Goal: Task Accomplishment & Management: Manage account settings

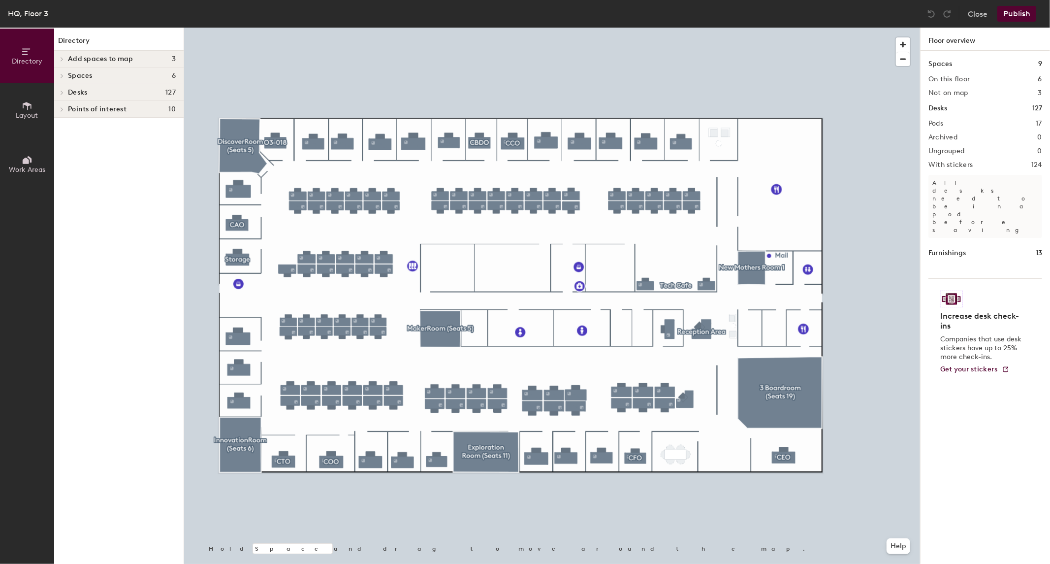
click at [69, 77] on span "Spaces" at bounding box center [80, 76] width 25 height 8
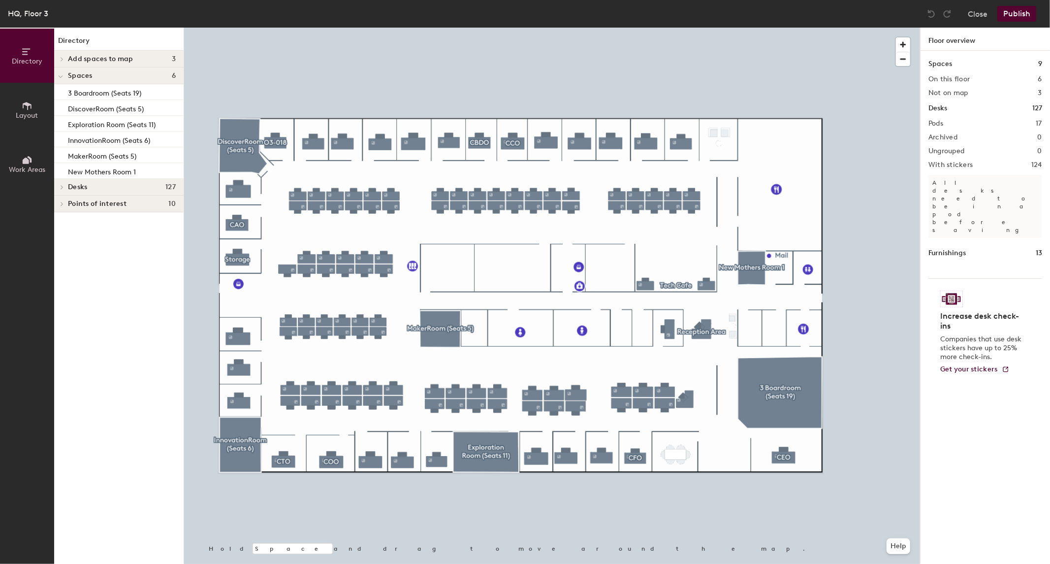
drag, startPoint x: 12, startPoint y: 166, endPoint x: 26, endPoint y: 147, distance: 23.4
click at [13, 166] on span "Work Areas" at bounding box center [27, 169] width 36 height 8
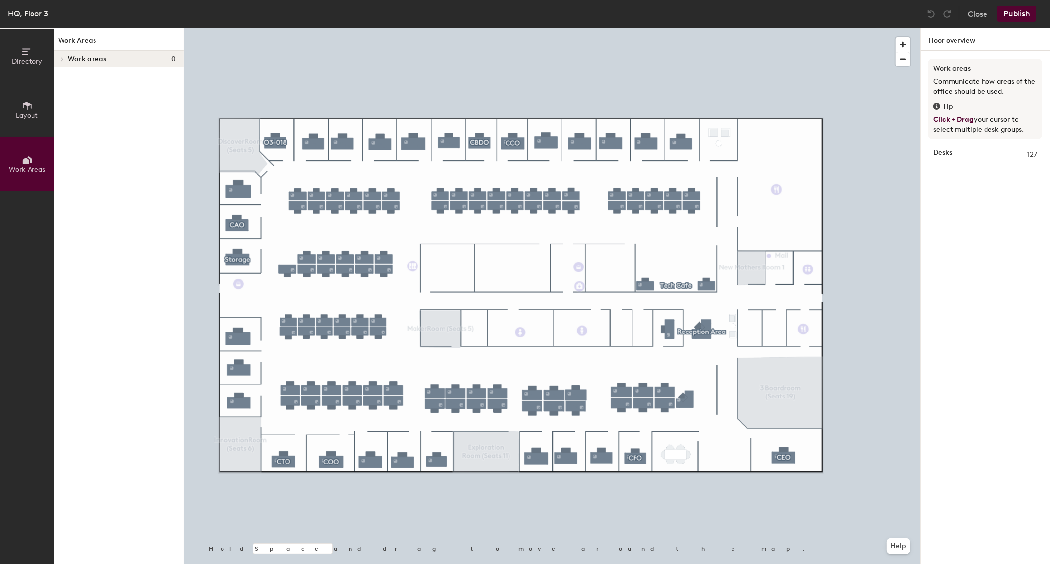
click at [20, 105] on button "Layout" at bounding box center [27, 110] width 54 height 54
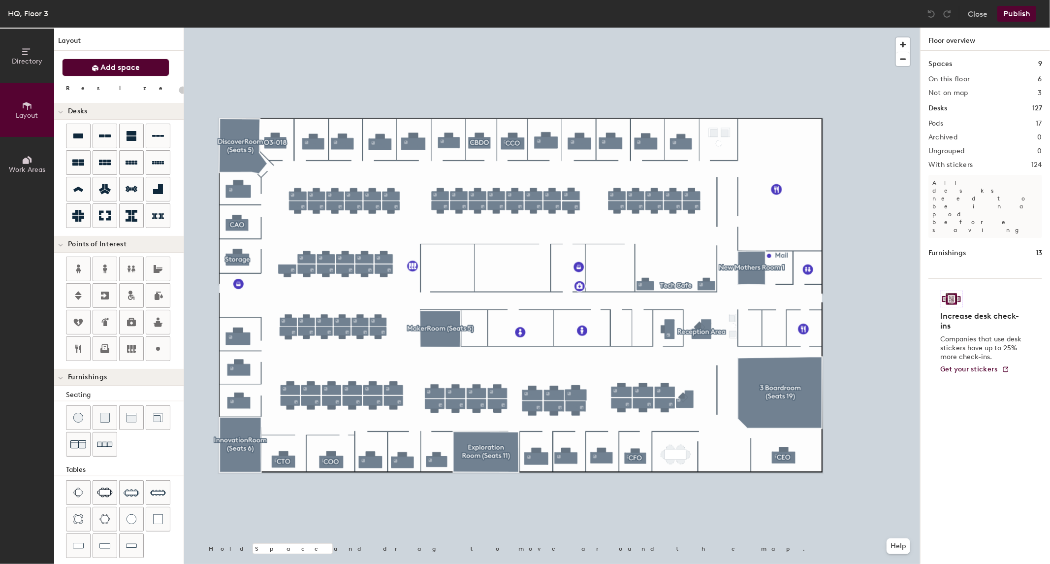
click at [90, 65] on button "Add space" at bounding box center [115, 68] width 107 height 18
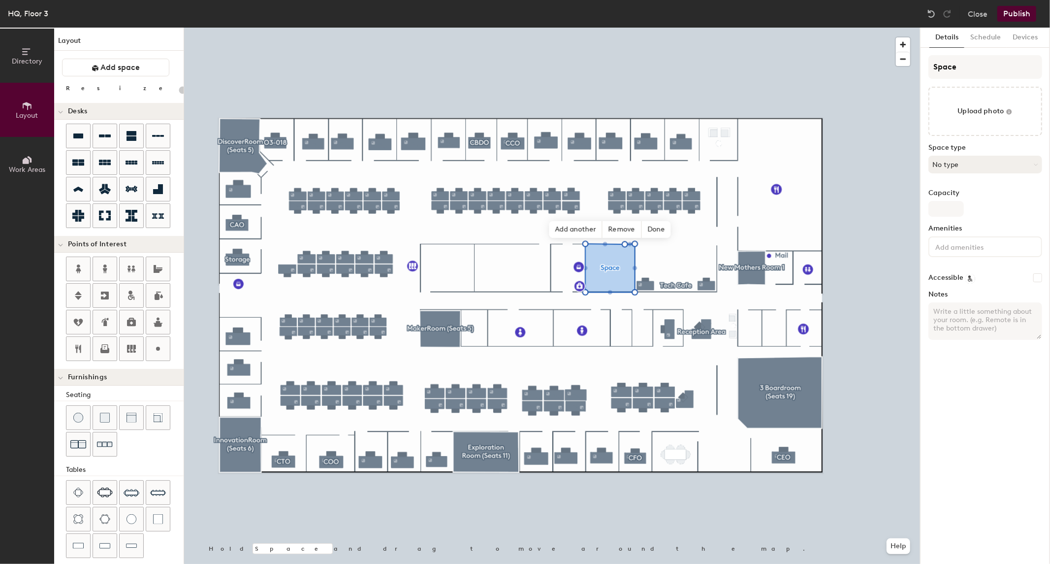
click at [963, 166] on button "No type" at bounding box center [986, 165] width 114 height 18
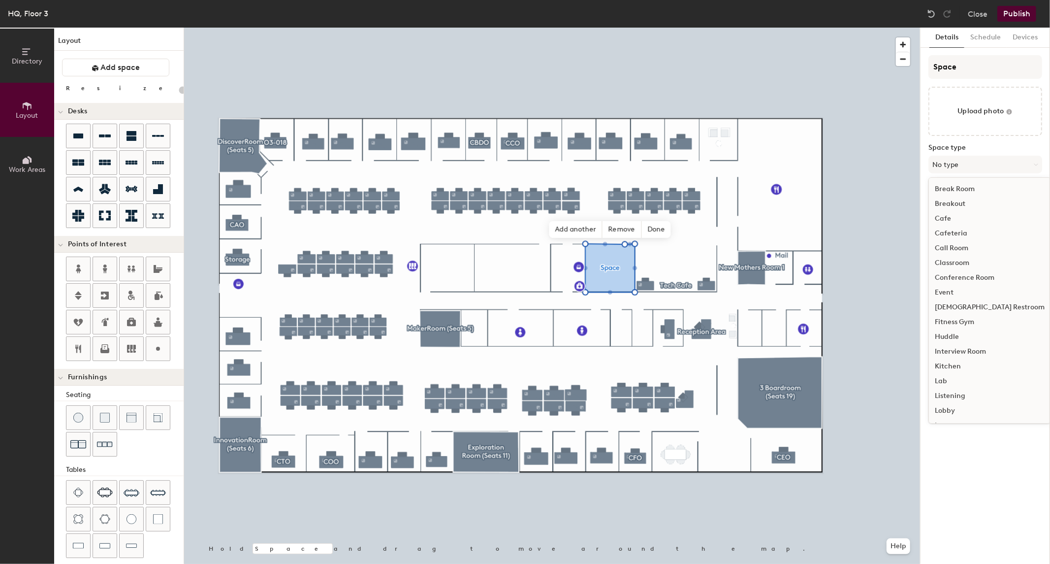
click at [970, 279] on div "Conference Room" at bounding box center [990, 277] width 122 height 15
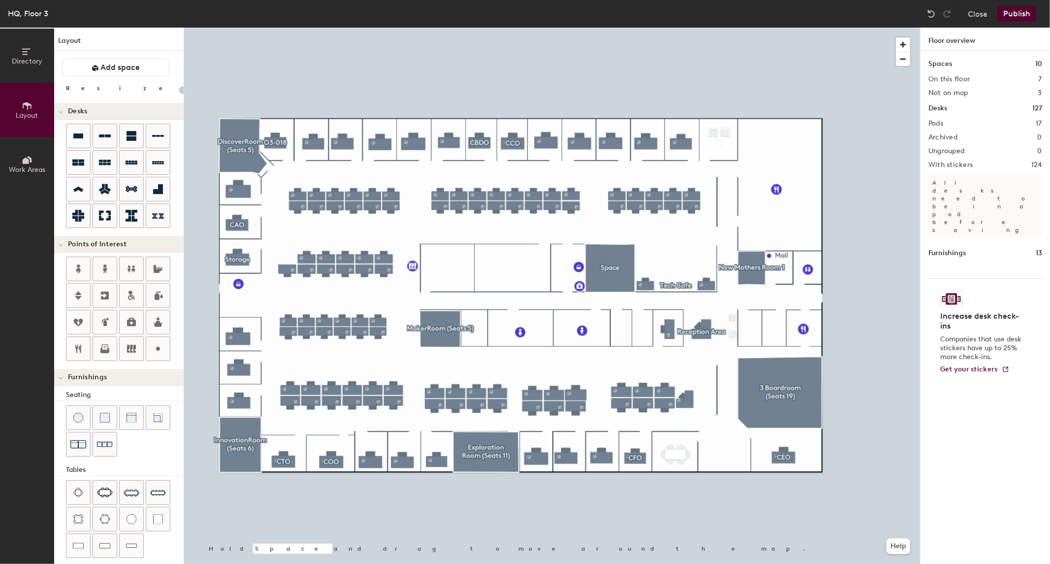
click at [1013, 13] on button "Publish" at bounding box center [1016, 14] width 39 height 16
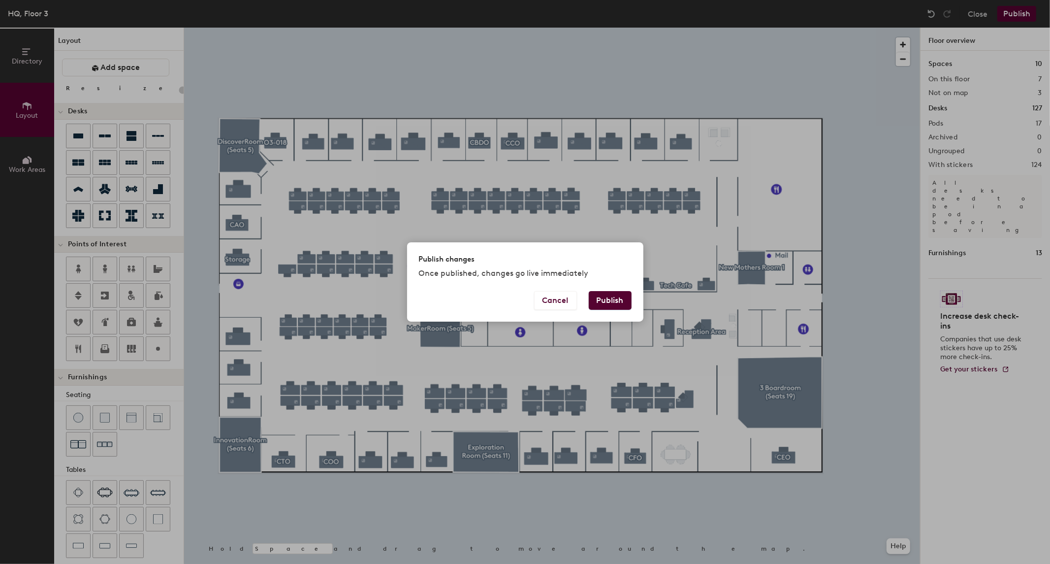
click at [616, 302] on button "Publish" at bounding box center [610, 300] width 43 height 19
type input "20"
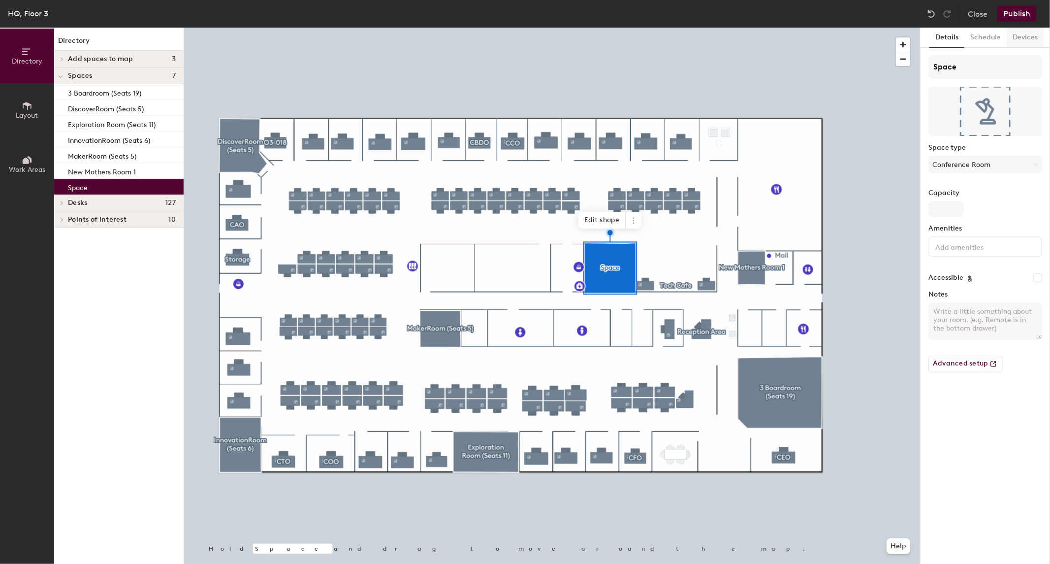
click at [1020, 38] on button "Devices" at bounding box center [1025, 38] width 37 height 20
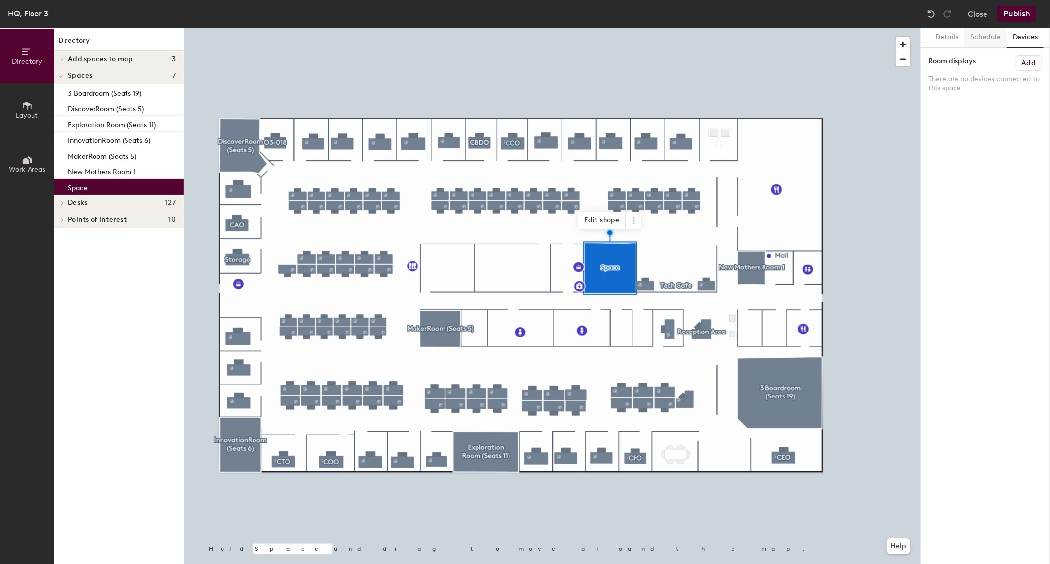
click at [998, 39] on button "Schedule" at bounding box center [985, 38] width 42 height 20
click at [942, 80] on button "On-demand" at bounding box center [986, 76] width 114 height 18
click at [948, 129] on div "Request-only" at bounding box center [985, 130] width 113 height 15
click at [962, 70] on button "Request-only" at bounding box center [986, 76] width 114 height 18
click at [963, 115] on div "Scheduled" at bounding box center [985, 115] width 113 height 15
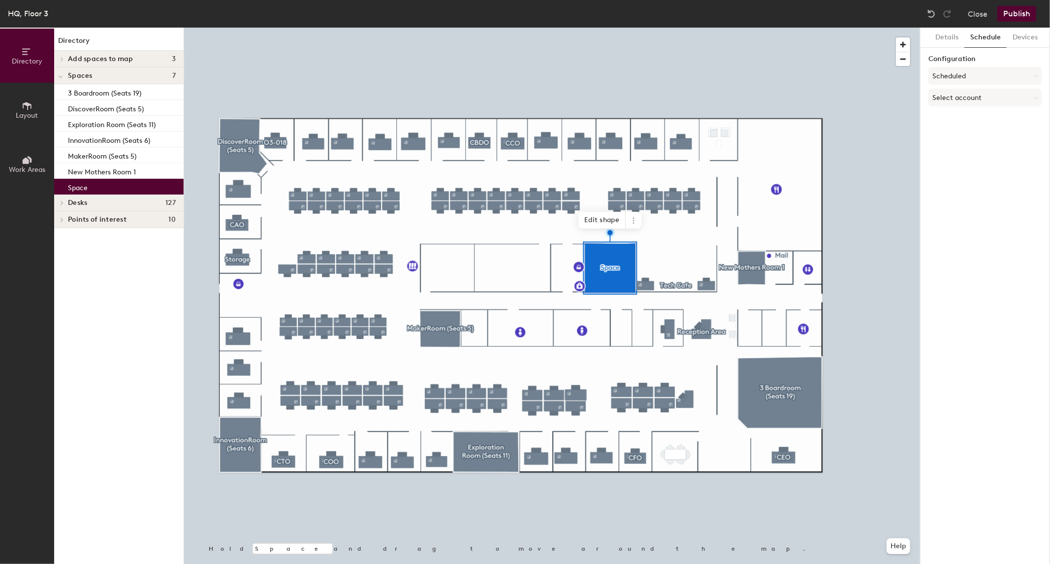
click at [973, 233] on div "Details Schedule Devices Configuration Scheduled Select account" at bounding box center [985, 296] width 129 height 536
click at [957, 96] on button "Select account" at bounding box center [986, 98] width 114 height 18
click at [956, 134] on div "Microsoft 365" at bounding box center [985, 136] width 113 height 15
click at [1017, 240] on div "Details Schedule Devices Configuration Scheduled Microsoft 365 Calendar" at bounding box center [985, 296] width 129 height 536
click at [978, 136] on input at bounding box center [986, 136] width 114 height 18
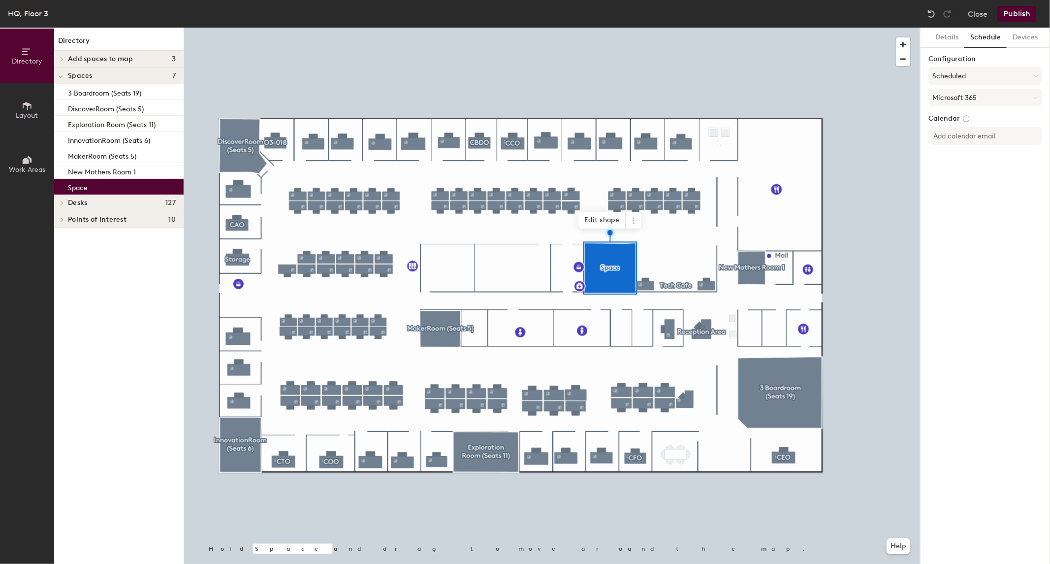
click at [975, 271] on div "Details Schedule Devices Configuration Scheduled Microsoft 365 Calendar" at bounding box center [985, 296] width 129 height 536
click at [1010, 18] on button "Publish" at bounding box center [1016, 14] width 39 height 16
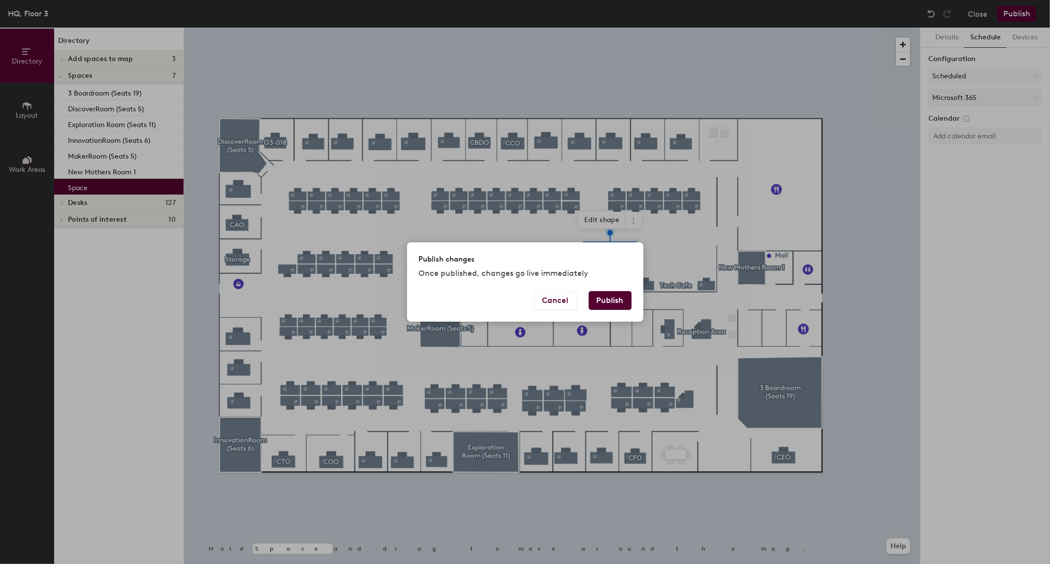
click at [608, 308] on button "Publish" at bounding box center [610, 300] width 43 height 19
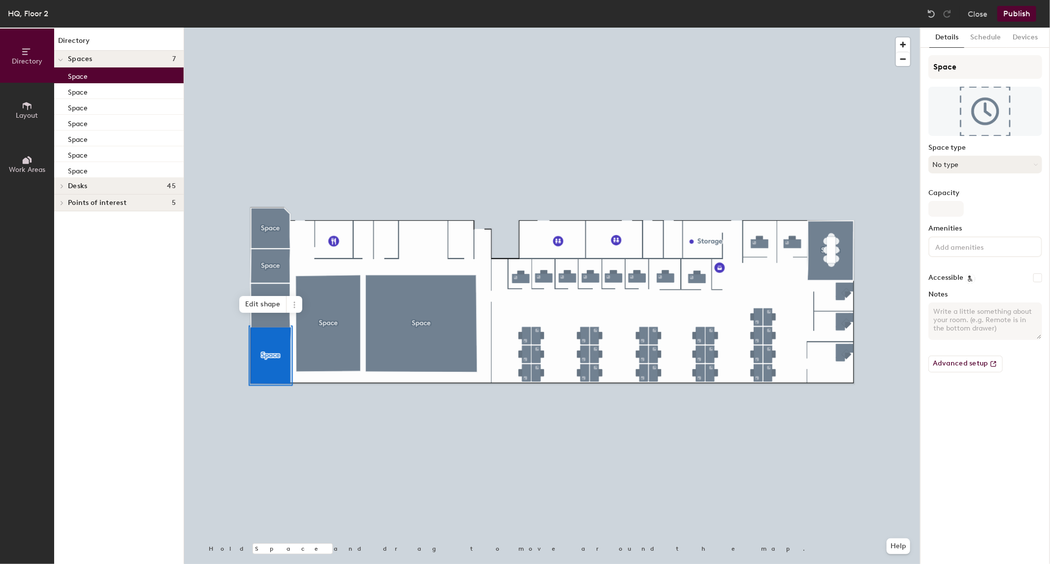
click at [978, 163] on button "No type" at bounding box center [986, 165] width 114 height 18
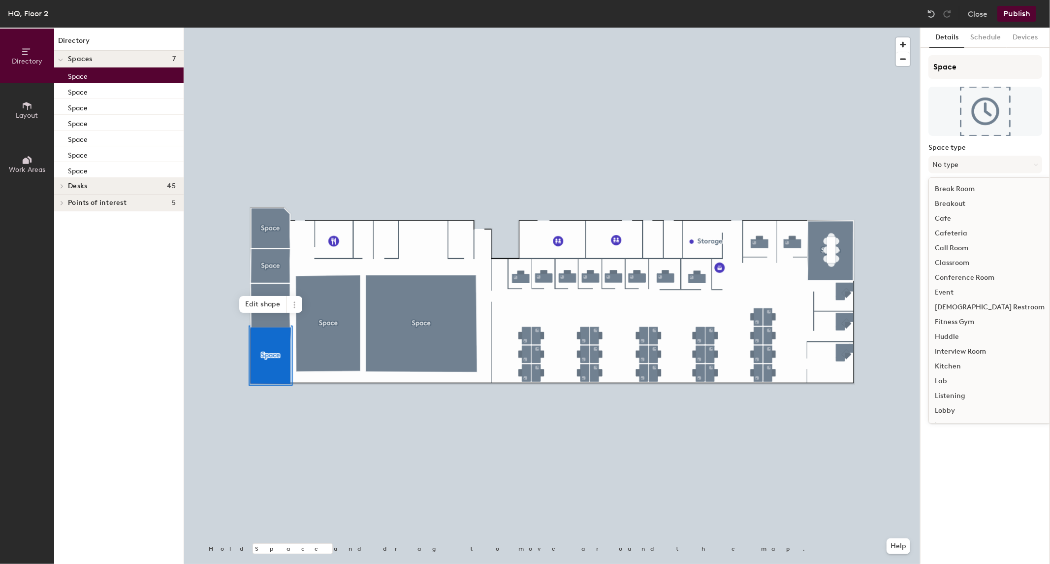
click at [958, 278] on div "Conference Room" at bounding box center [990, 277] width 122 height 15
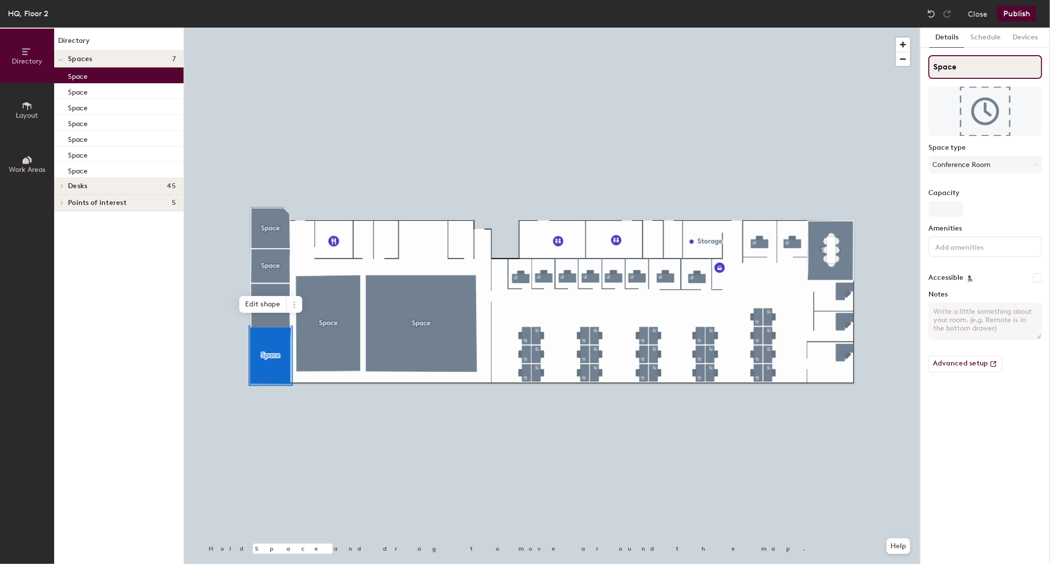
click at [979, 69] on input "Space" at bounding box center [986, 67] width 114 height 24
click at [957, 63] on input "Space" at bounding box center [986, 67] width 114 height 24
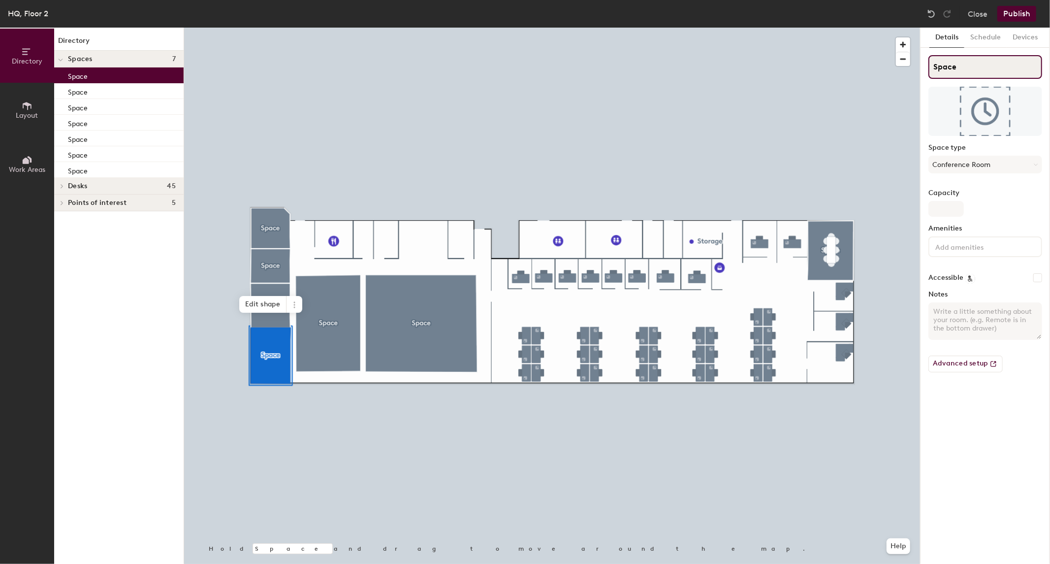
click at [957, 63] on input "Space" at bounding box center [986, 67] width 114 height 24
type input "2ndFlSouth"
click at [948, 202] on input "Capacity" at bounding box center [946, 209] width 35 height 16
click at [948, 209] on input "Capacity" at bounding box center [946, 209] width 35 height 16
type input "9"
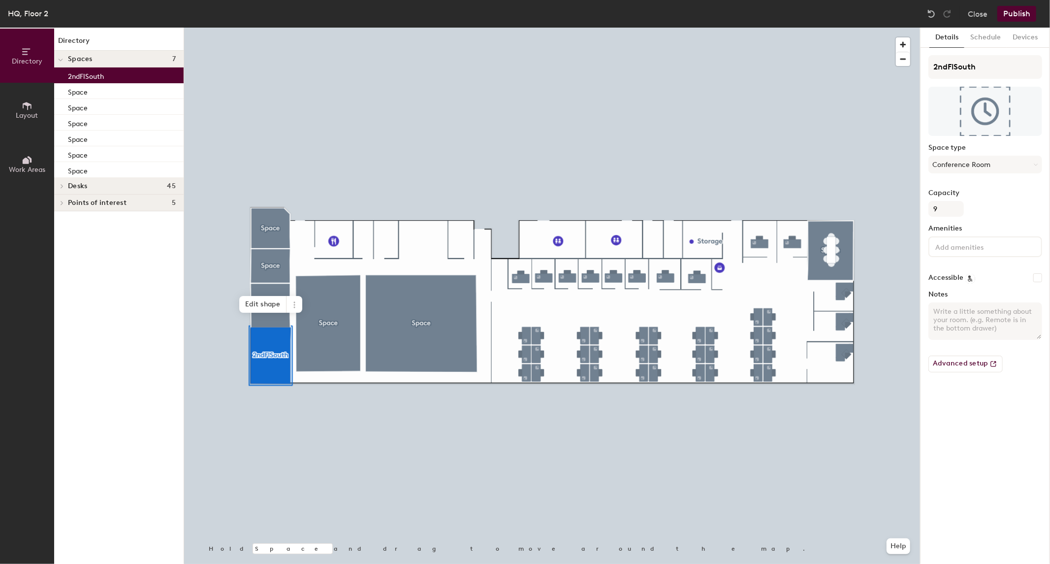
click at [1011, 490] on div "Details Schedule Devices 2ndFlSouth Space type Conference Room Capacity 9 Ameni…" at bounding box center [985, 296] width 129 height 536
click at [992, 66] on input "2ndFlSouth" at bounding box center [986, 67] width 114 height 24
drag, startPoint x: 992, startPoint y: 66, endPoint x: 954, endPoint y: 80, distance: 40.3
click at [954, 80] on div "2ndFlSouth Space type Conference Room Capacity 9 Amenities Accessible Notes Adv…" at bounding box center [986, 217] width 114 height 325
type input "2ndFlNorth1"
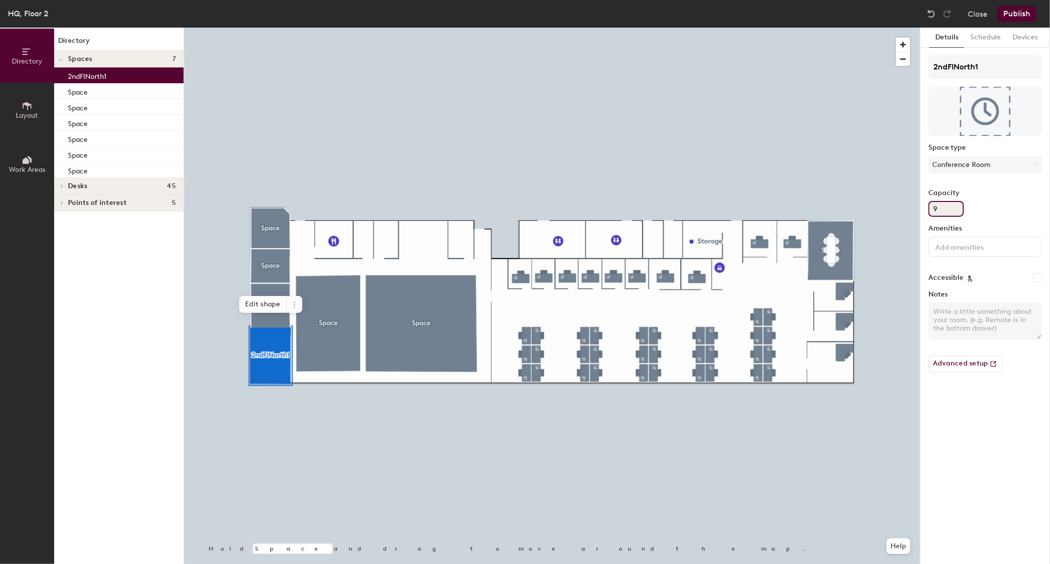
click at [917, 219] on div "Directory Layout Work Areas Directory Spaces 7 2ndFlNorth1 Space Space Space Sp…" at bounding box center [525, 296] width 1050 height 536
click at [938, 210] on input "9" at bounding box center [946, 209] width 35 height 16
type input "8"
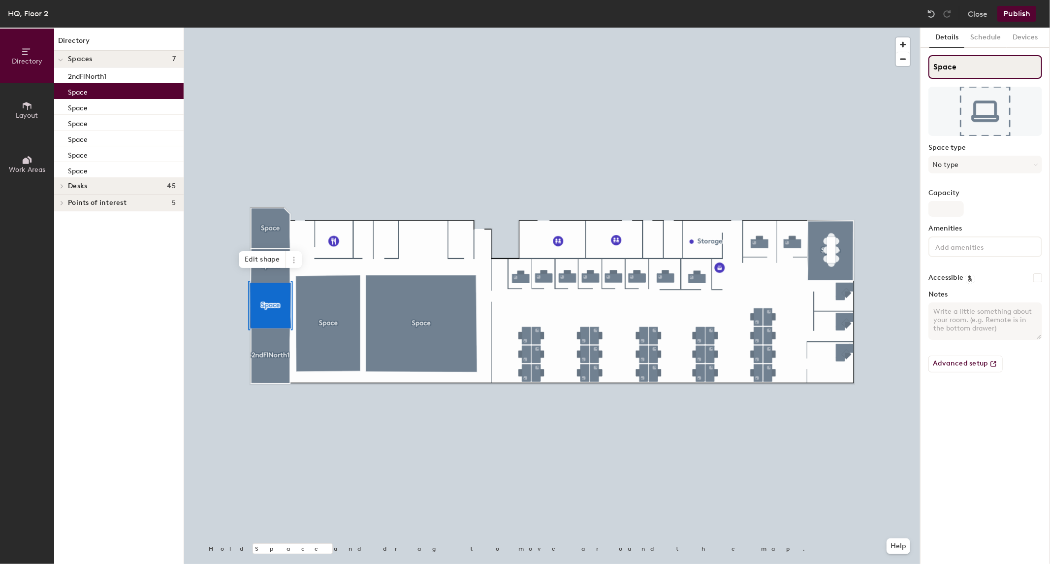
click at [873, 75] on div "Directory Layout Work Areas Directory Spaces 7 2ndFlNorth1 Space Space Space Sp…" at bounding box center [525, 296] width 1050 height 536
type input "2ndFlNorth2"
click at [956, 168] on button "No type" at bounding box center [986, 165] width 114 height 18
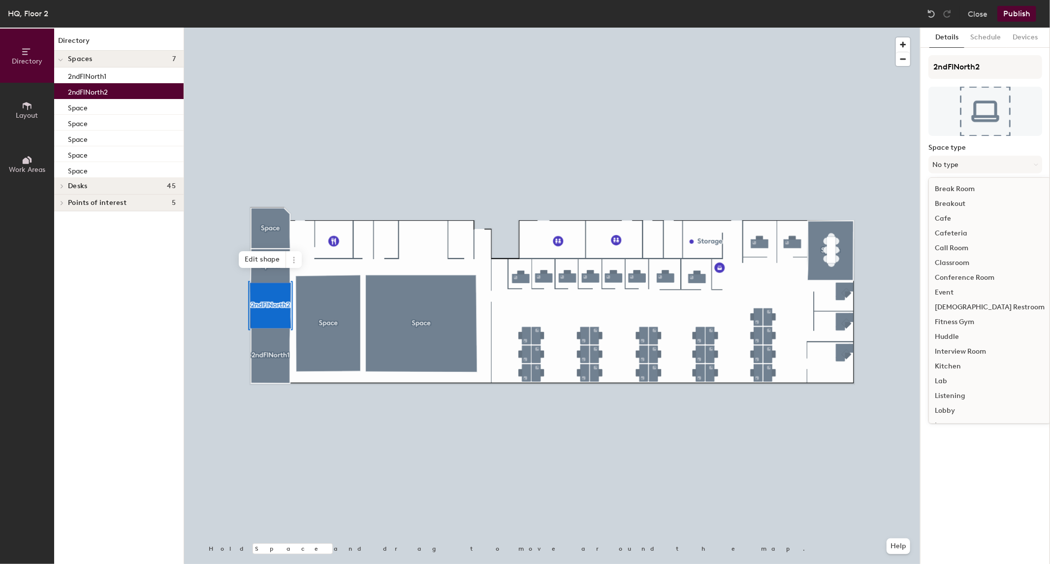
click at [967, 276] on div "Conference Room" at bounding box center [990, 277] width 122 height 15
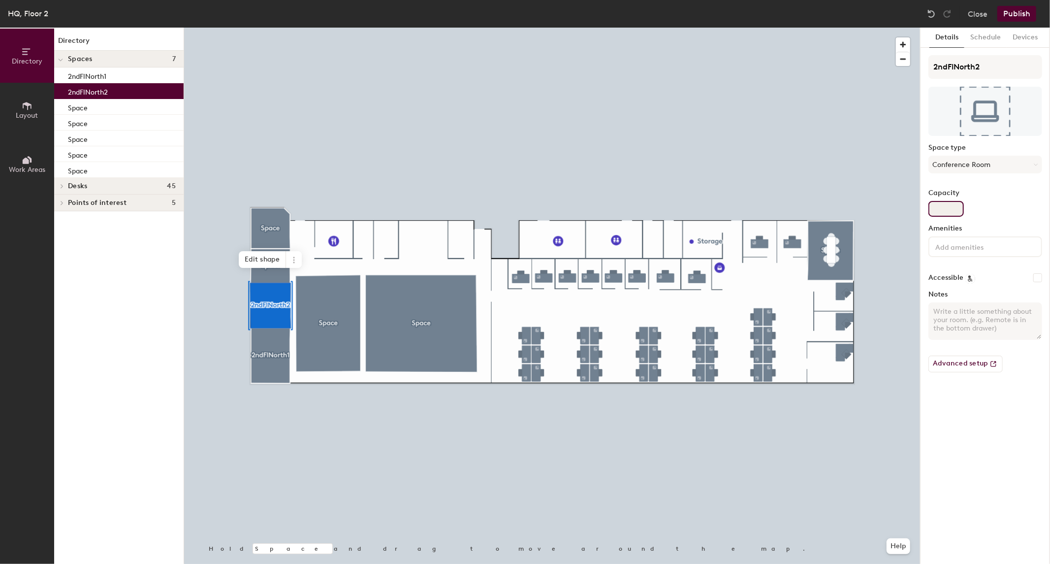
click at [958, 208] on input "Capacity" at bounding box center [946, 209] width 35 height 16
click at [941, 211] on input "Capacity" at bounding box center [946, 209] width 35 height 16
type input "8"
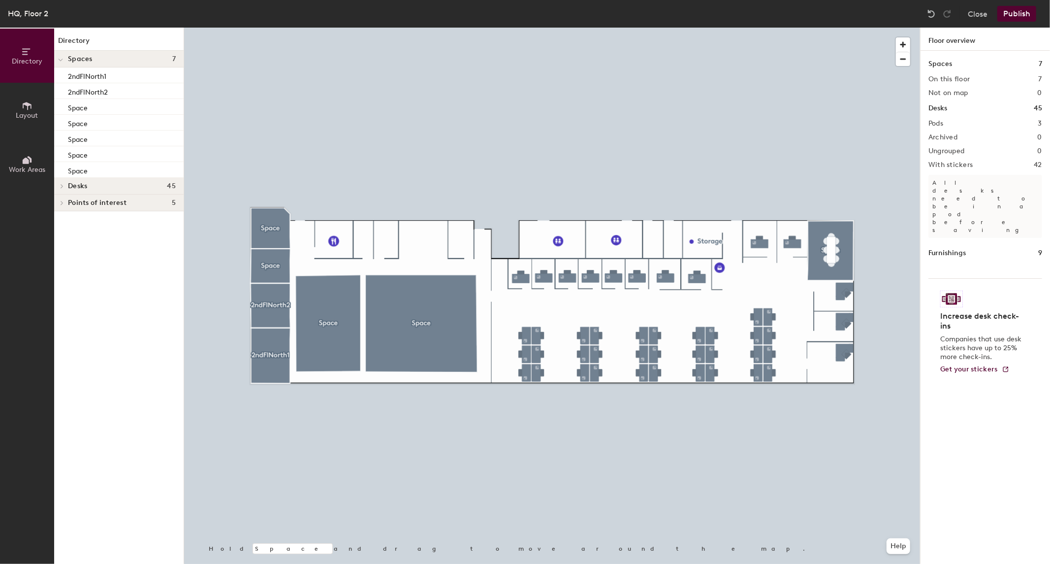
click at [278, 28] on div at bounding box center [552, 28] width 736 height 0
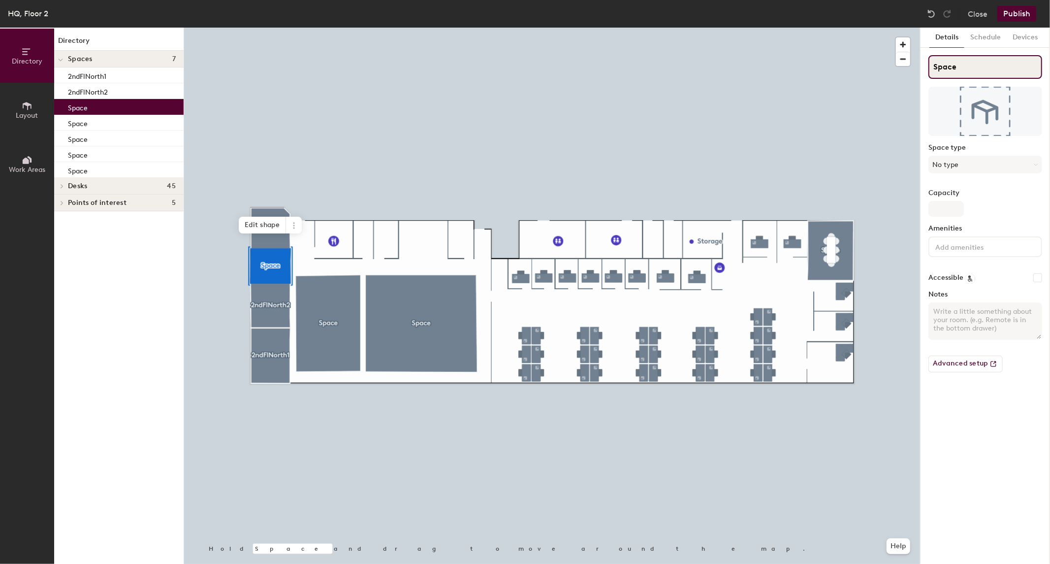
click at [902, 72] on div "Directory Layout Work Areas Directory Spaces 7 2ndFlNorth1 2ndFlNorth2 Space Sp…" at bounding box center [525, 296] width 1050 height 536
type input "2ndFlNorth3"
click at [950, 207] on input "Capacity" at bounding box center [946, 209] width 35 height 16
click at [952, 156] on button "No type" at bounding box center [986, 165] width 114 height 18
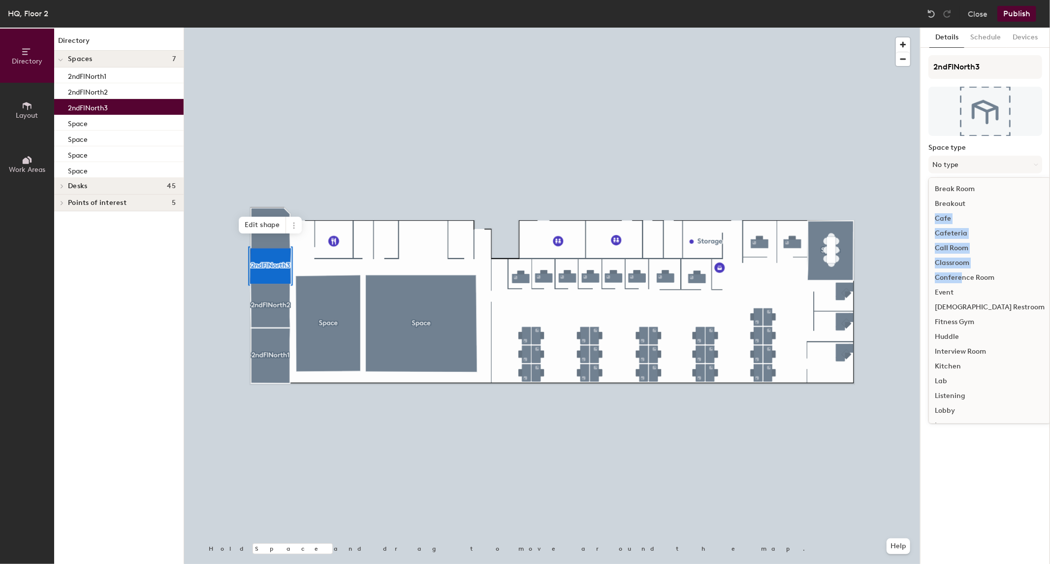
drag, startPoint x: 965, startPoint y: 207, endPoint x: 962, endPoint y: 274, distance: 67.5
click at [962, 274] on ul "Break Room Breakout Cafe Cafeteria Call Room Classroom Conference Room Event Fe…" at bounding box center [990, 411] width 122 height 458
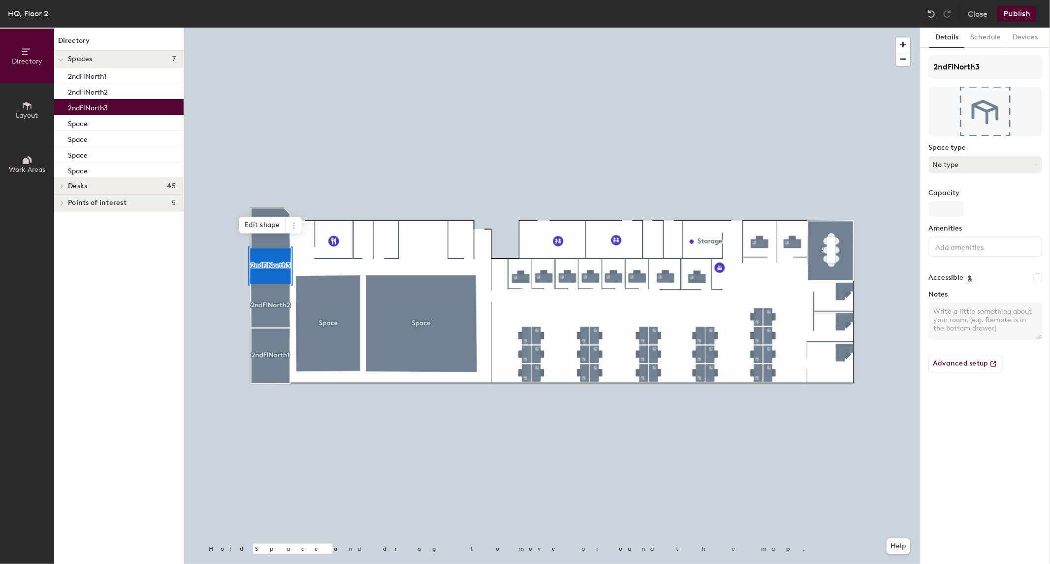
click at [977, 164] on button "No type" at bounding box center [986, 165] width 114 height 18
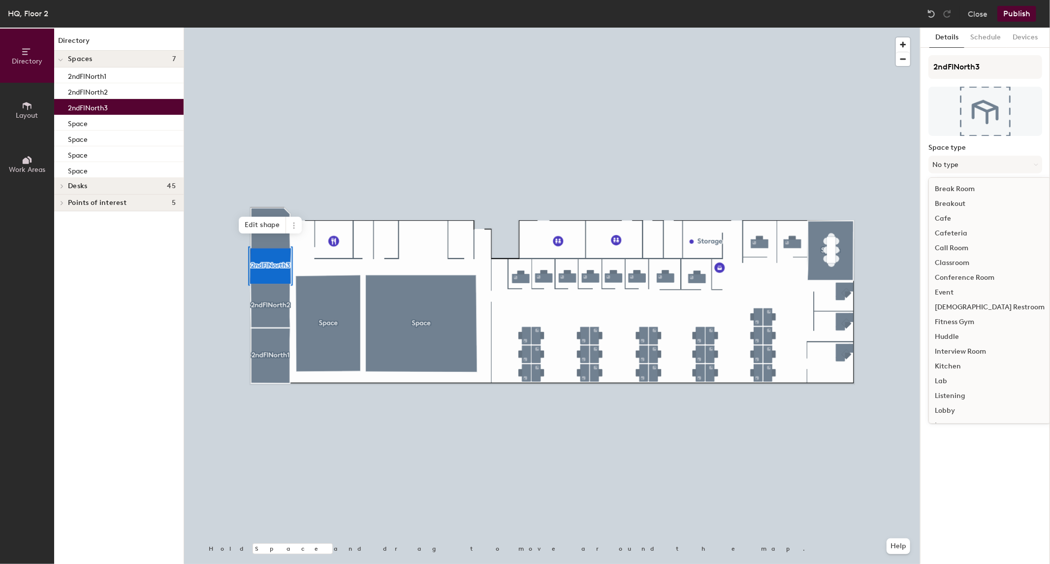
click at [976, 281] on div "Conference Room" at bounding box center [990, 277] width 122 height 15
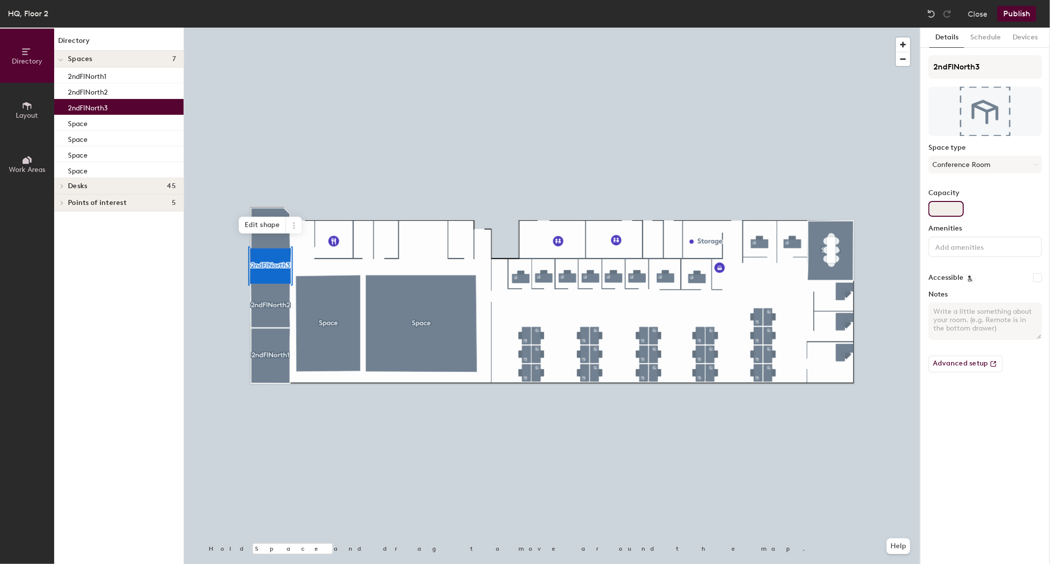
click at [948, 210] on input "Capacity" at bounding box center [946, 209] width 35 height 16
type input "8"
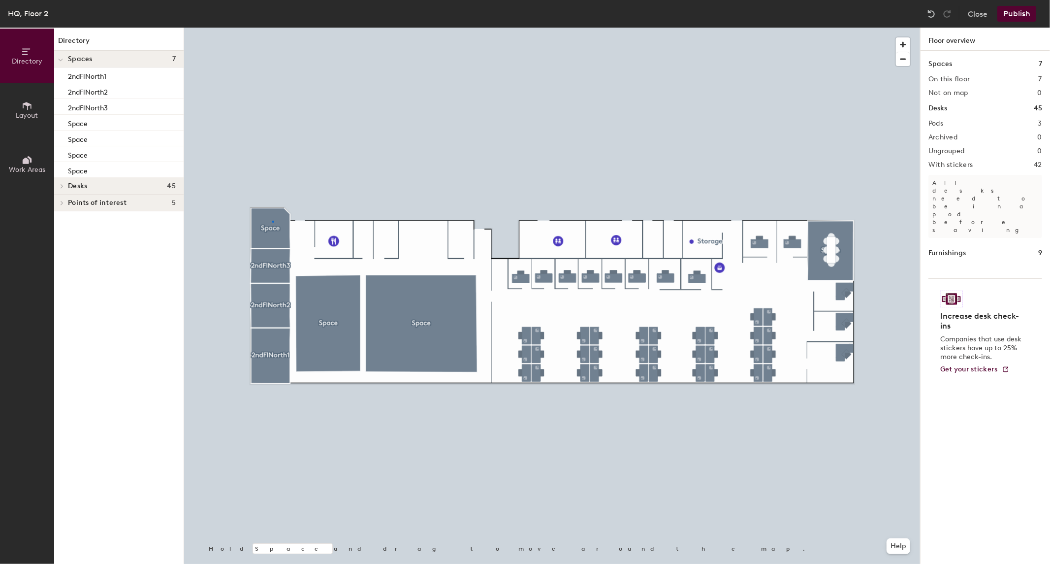
click at [272, 28] on div at bounding box center [552, 28] width 736 height 0
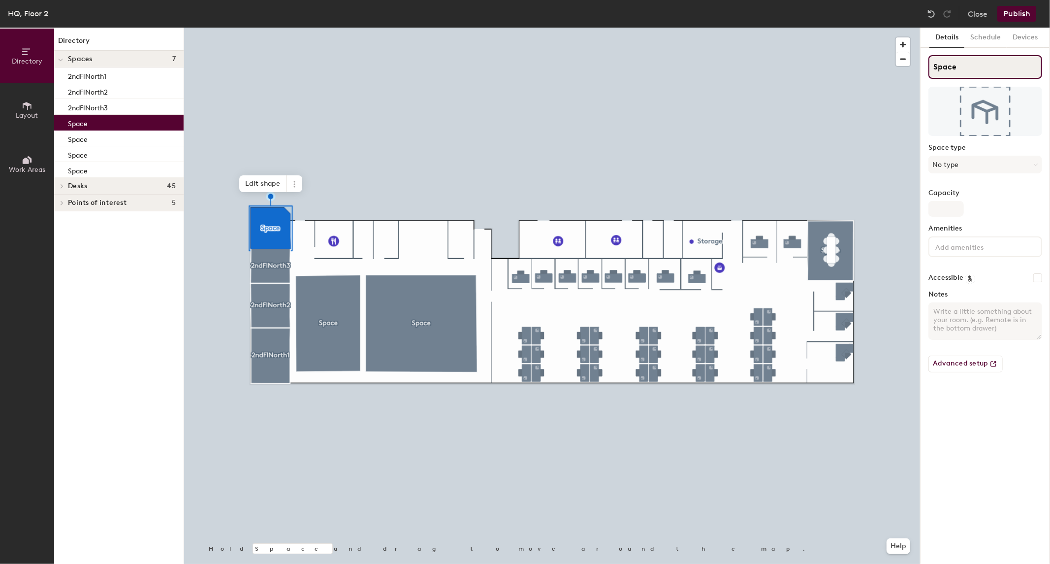
click at [883, 74] on div "Directory Layout Work Areas Directory Spaces 7 2ndFlNorth1 2ndFlNorth2 2ndFlNor…" at bounding box center [525, 296] width 1050 height 536
type input "2ndFlNorth4"
click at [953, 205] on input "Capacity" at bounding box center [946, 209] width 35 height 16
type input "5"
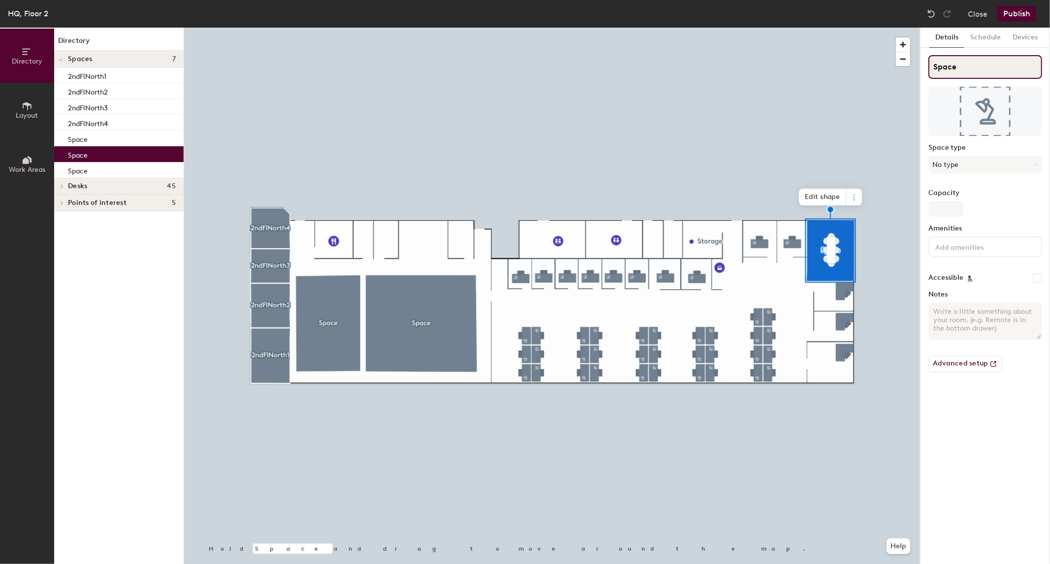
click at [985, 67] on input "Space" at bounding box center [986, 67] width 114 height 24
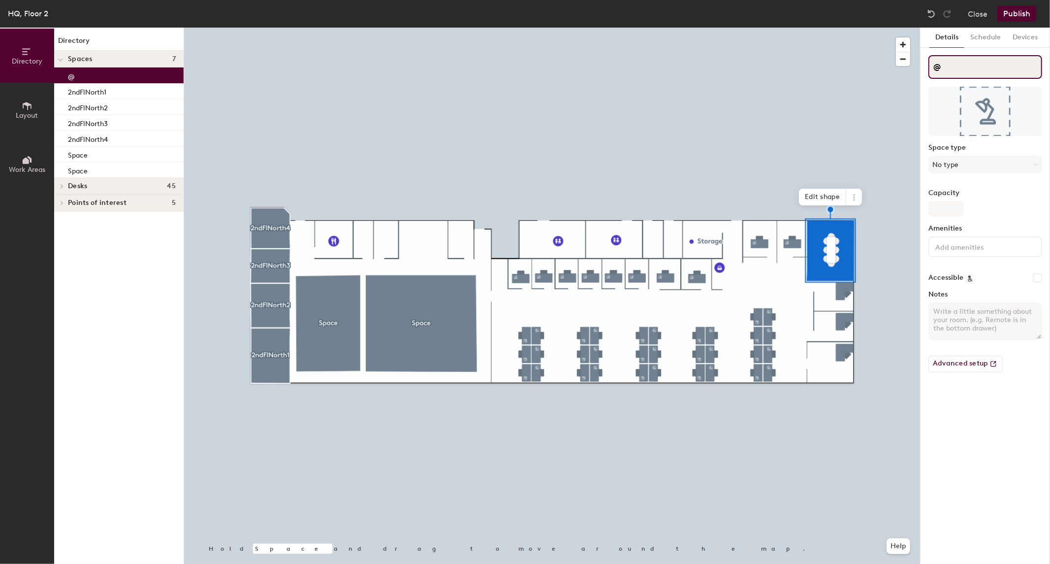
click at [907, 70] on div "Directory Layout Work Areas Directory Spaces 7 @ 2ndFlNorth1 2ndFlNorth2 2ndFlN…" at bounding box center [525, 296] width 1050 height 536
drag, startPoint x: 941, startPoint y: 70, endPoint x: 929, endPoint y: 72, distance: 12.0
click at [927, 72] on div "Details Schedule Devices @ Space type No type Capacity Amenities Accessible Not…" at bounding box center [985, 296] width 129 height 536
click at [940, 69] on input "@" at bounding box center [986, 67] width 114 height 24
type input "@"
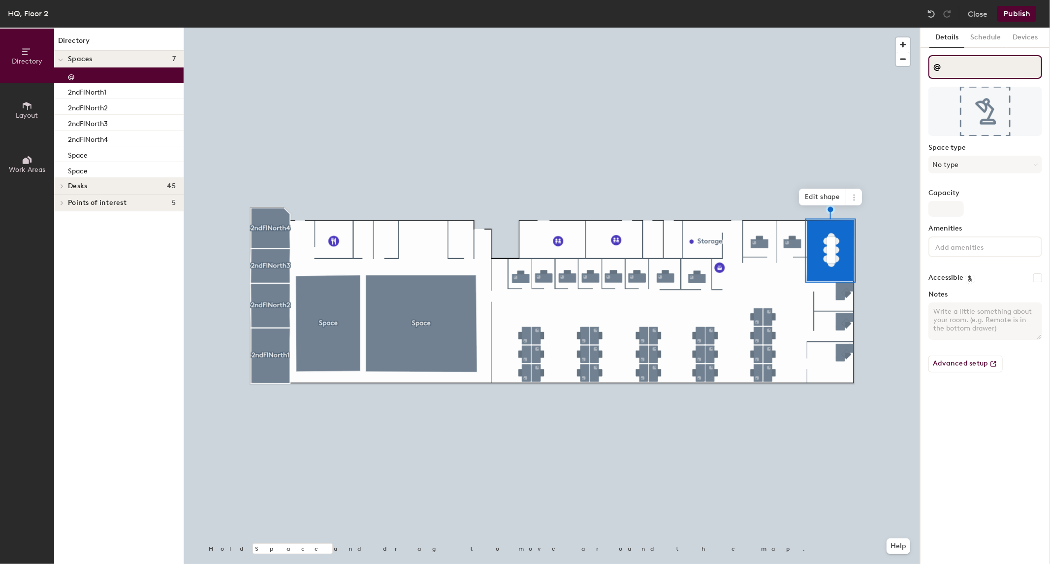
drag, startPoint x: 931, startPoint y: 71, endPoint x: 943, endPoint y: 67, distance: 12.6
click at [943, 67] on input "@" at bounding box center [986, 67] width 114 height 24
drag, startPoint x: 943, startPoint y: 67, endPoint x: 924, endPoint y: 73, distance: 20.6
click at [924, 73] on div "Details Schedule Devices @ Space type No type Capacity Amenities Accessible Not…" at bounding box center [985, 296] width 129 height 536
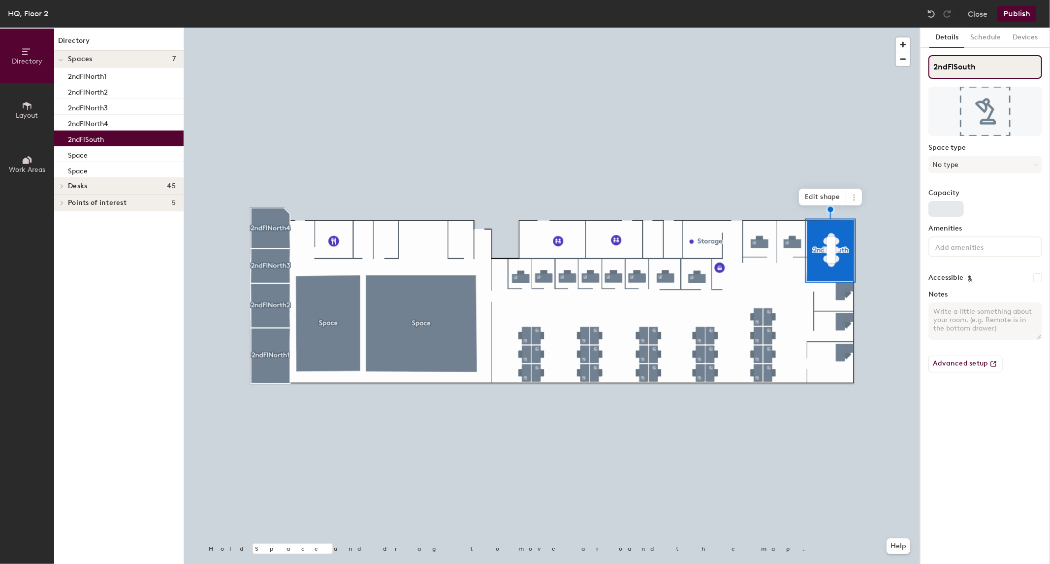
type input "2ndFlSouth"
click at [949, 209] on input "Capacity" at bounding box center [946, 209] width 35 height 16
type input "9"
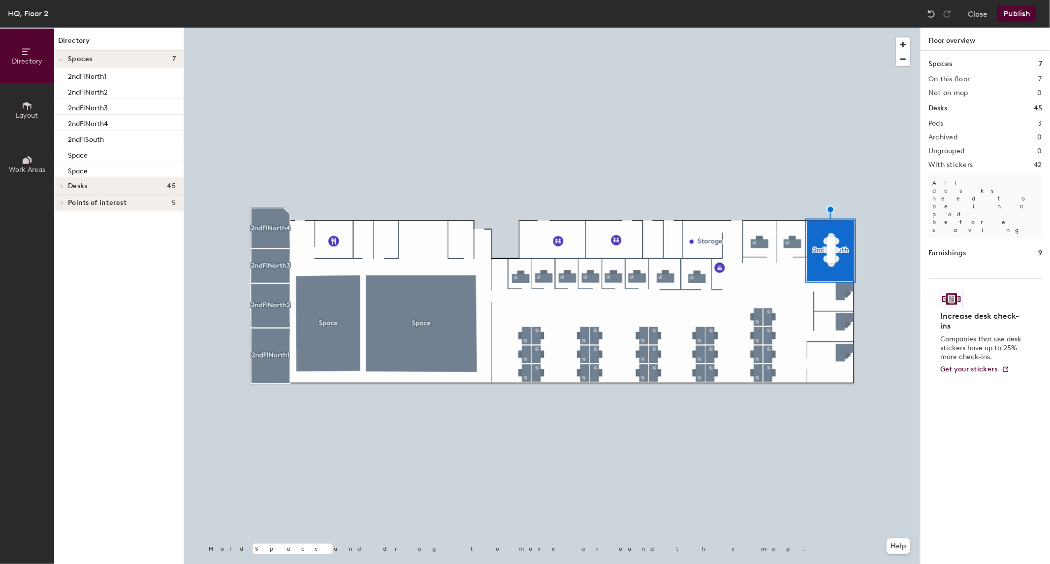
click at [829, 28] on div at bounding box center [552, 28] width 736 height 0
click at [90, 56] on span "Add spaces to map" at bounding box center [100, 59] width 65 height 8
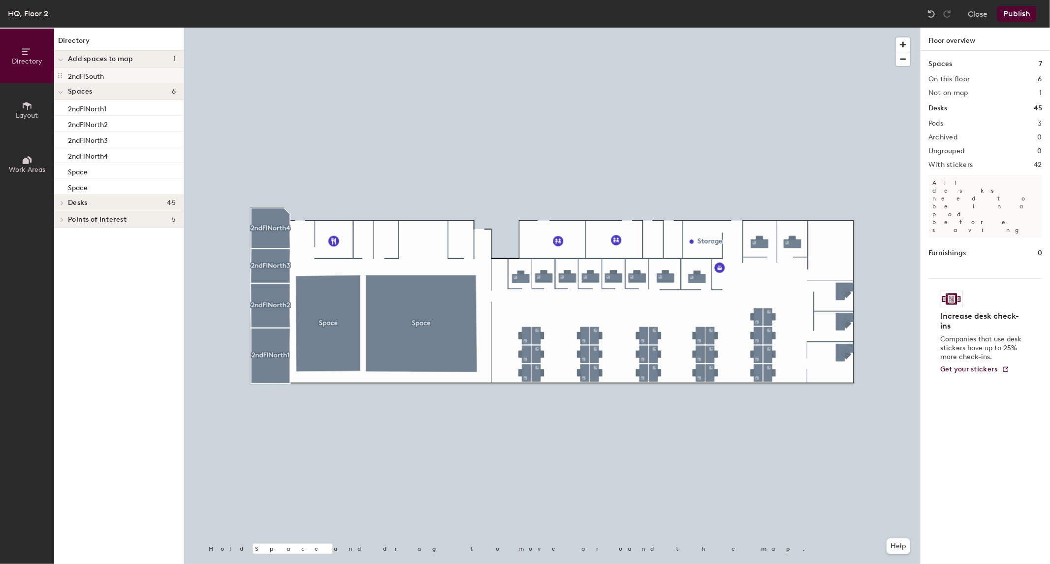
click at [99, 77] on p "2ndFlSouth" at bounding box center [86, 74] width 36 height 11
click at [60, 71] on span at bounding box center [60, 75] width 8 height 11
click at [60, 75] on icon at bounding box center [60, 75] width 8 height 8
click at [60, 65] on div at bounding box center [60, 59] width 13 height 16
click at [112, 72] on h4 "Spaces 6" at bounding box center [122, 76] width 108 height 8
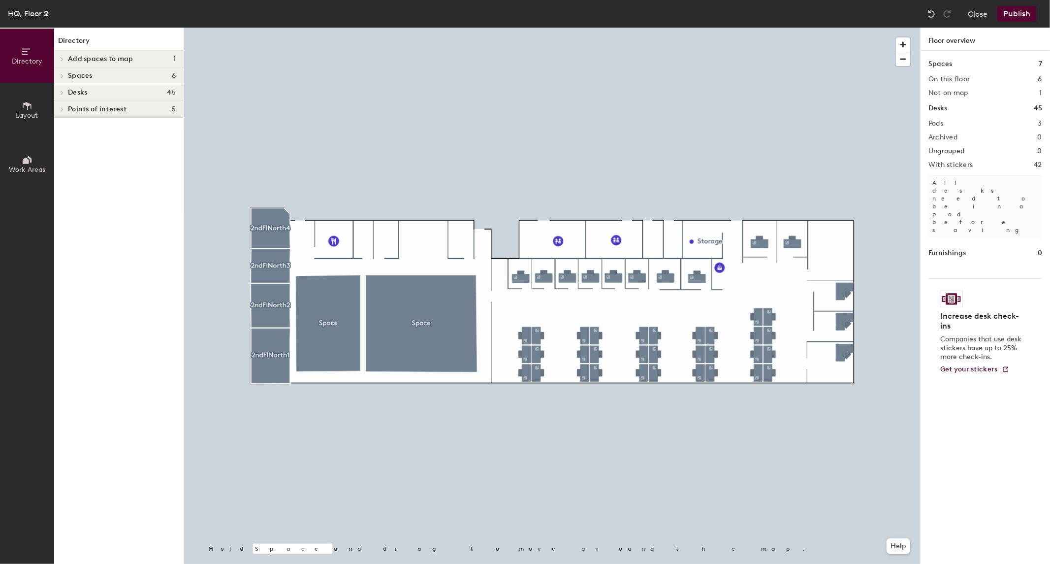
click at [109, 62] on span "Add spaces to map" at bounding box center [100, 59] width 65 height 8
click at [928, 6] on div at bounding box center [932, 14] width 16 height 16
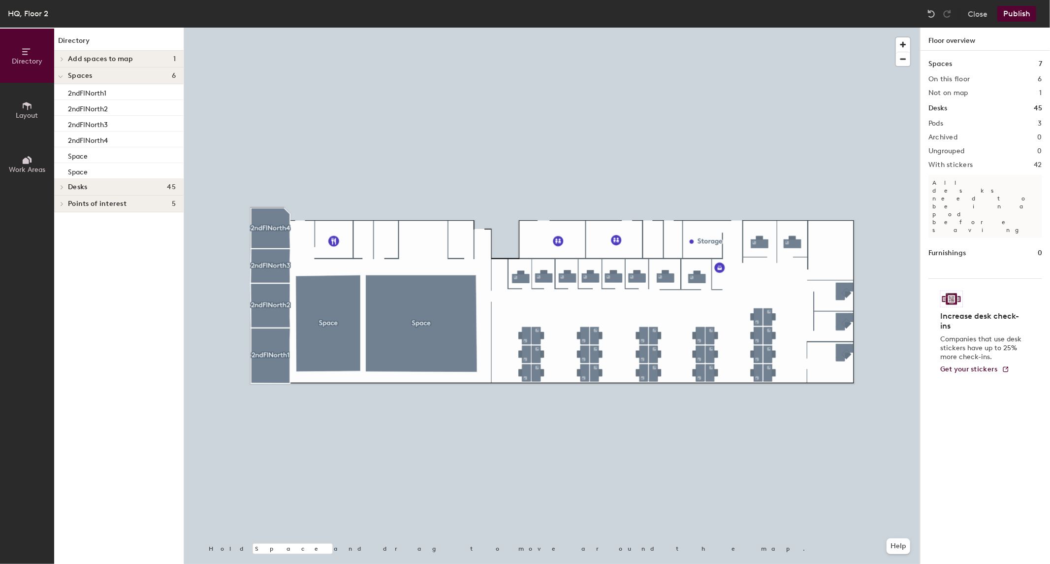
click at [95, 60] on span "Add spaces to map" at bounding box center [100, 59] width 65 height 8
click at [112, 77] on div "2ndFlSouth" at bounding box center [118, 75] width 129 height 16
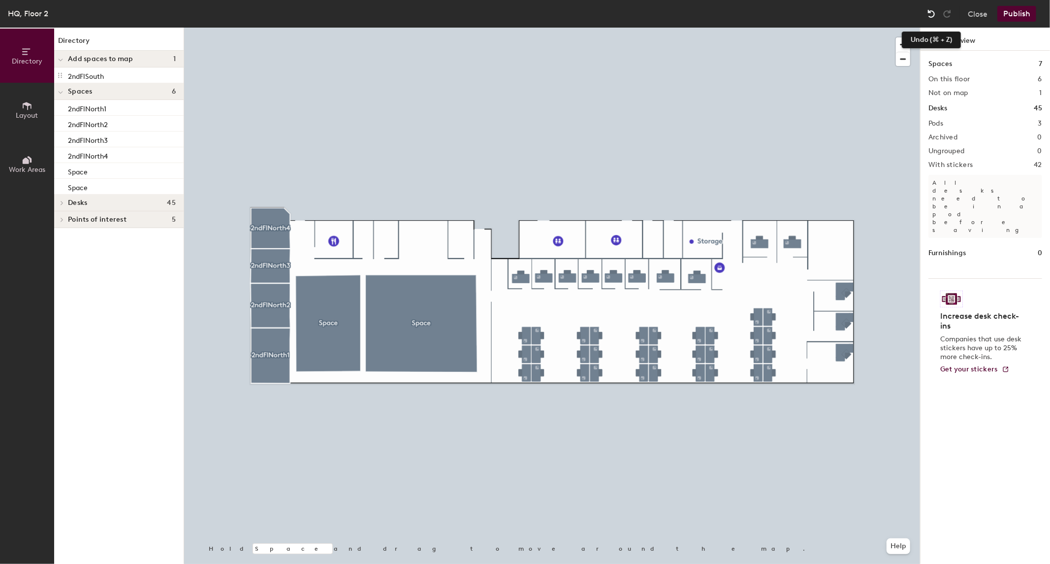
click at [928, 13] on img at bounding box center [932, 14] width 10 height 10
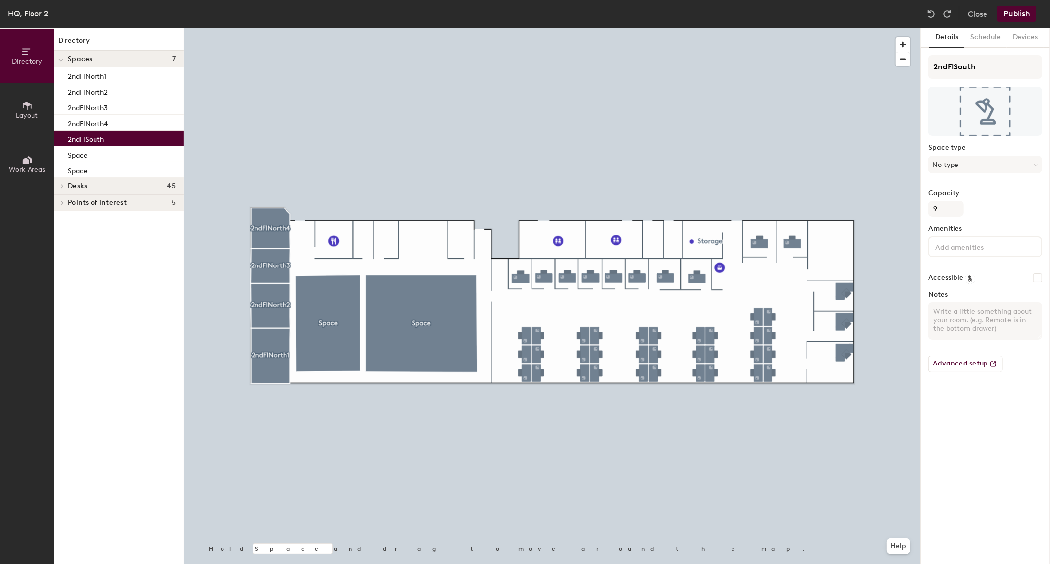
click at [715, 28] on div at bounding box center [552, 28] width 736 height 0
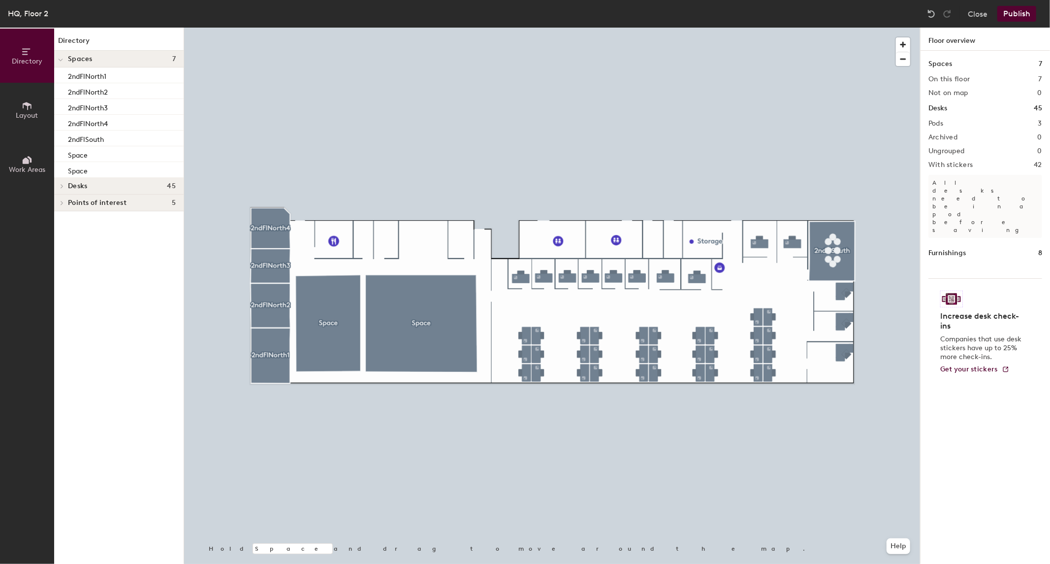
click at [419, 28] on div at bounding box center [552, 28] width 736 height 0
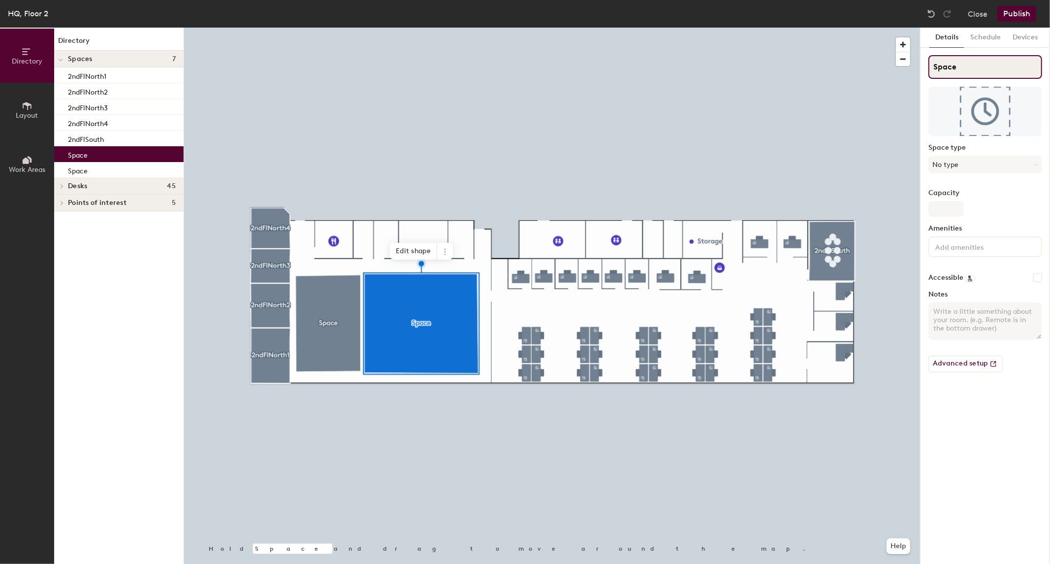
click at [859, 82] on div "Directory Layout Work Areas Directory Spaces 7 2ndFlNorth1 2ndFlNorth2 2ndFlNor…" at bounding box center [525, 296] width 1050 height 536
type input "2ndFLTraining1"
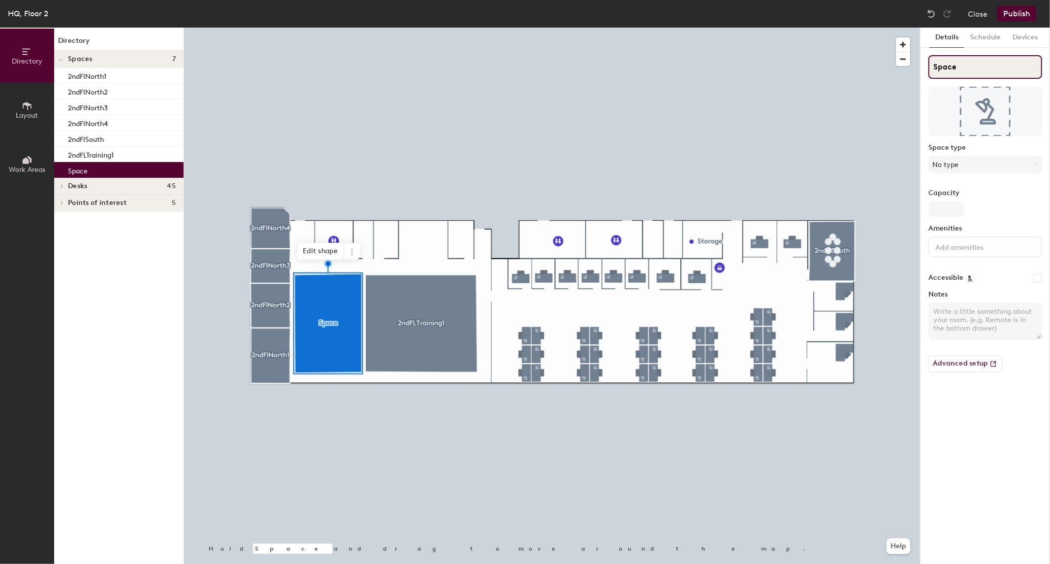
click at [870, 63] on div "Directory Layout Work Areas Directory Spaces 7 2ndFlNorth1 2ndFlNorth2 2ndFlNor…" at bounding box center [525, 296] width 1050 height 536
type input "2ndFLTraining2"
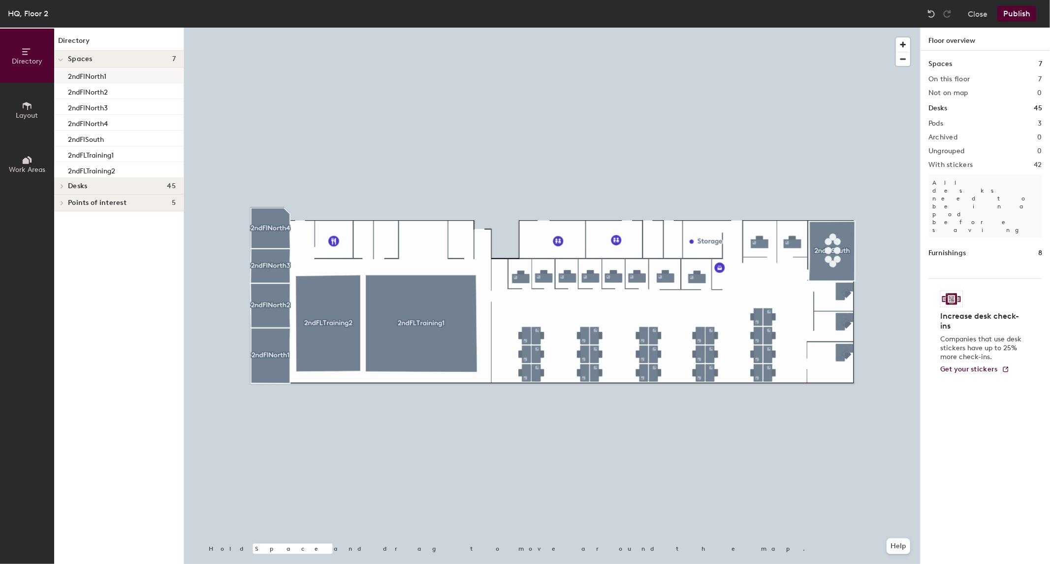
click at [81, 74] on p "2ndFlNorth1" at bounding box center [87, 74] width 38 height 11
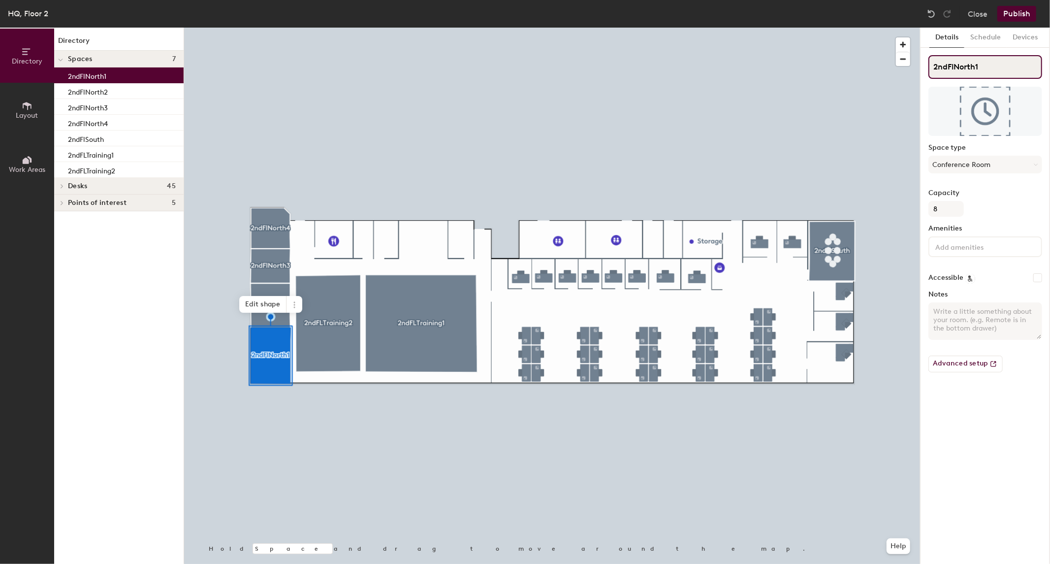
click at [952, 66] on input "2ndFlNorth1" at bounding box center [986, 67] width 114 height 24
type input "2ndFLNorth1"
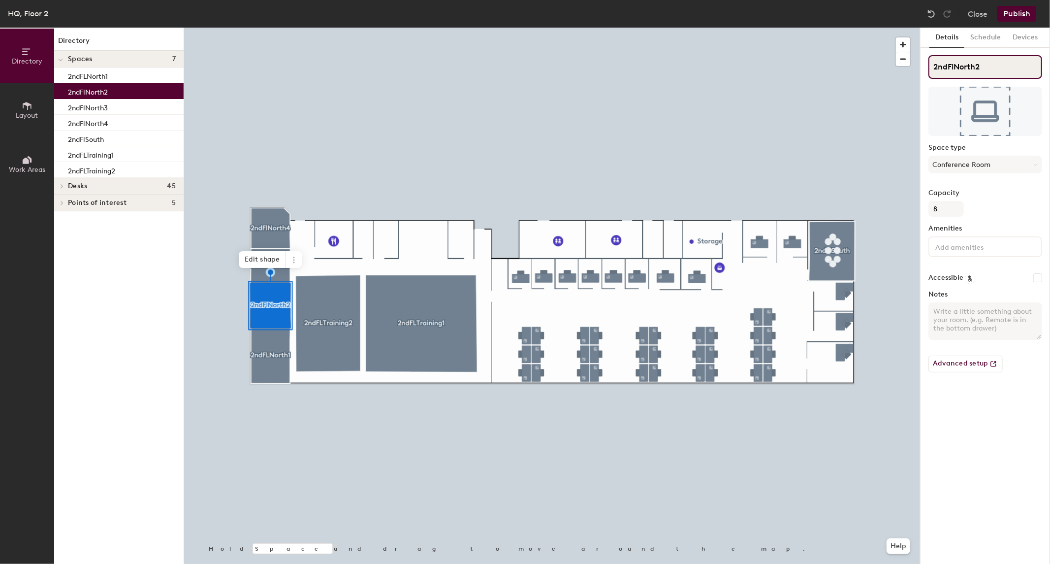
click at [956, 64] on input "2ndFlNorth2" at bounding box center [986, 67] width 114 height 24
type input "2ndFLNorth2"
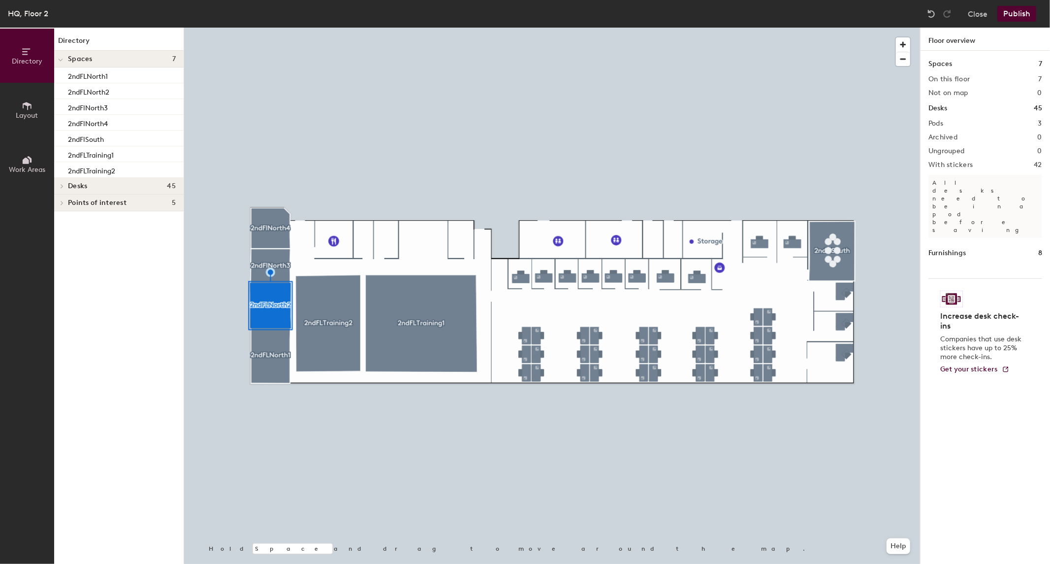
click at [274, 28] on div at bounding box center [552, 28] width 736 height 0
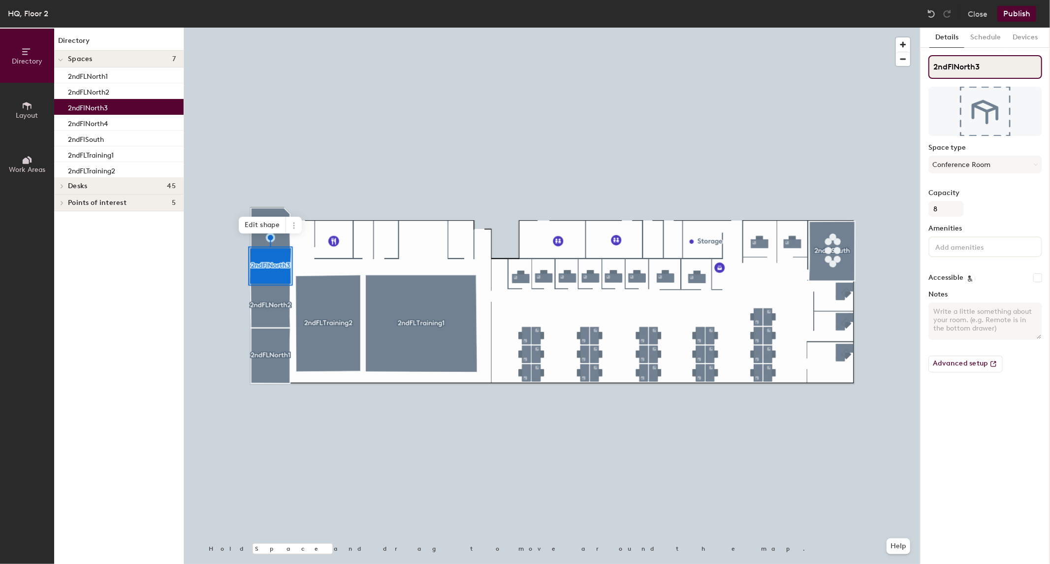
click at [953, 63] on input "2ndFlNorth3" at bounding box center [986, 67] width 114 height 24
type input "2ndFLNorth3"
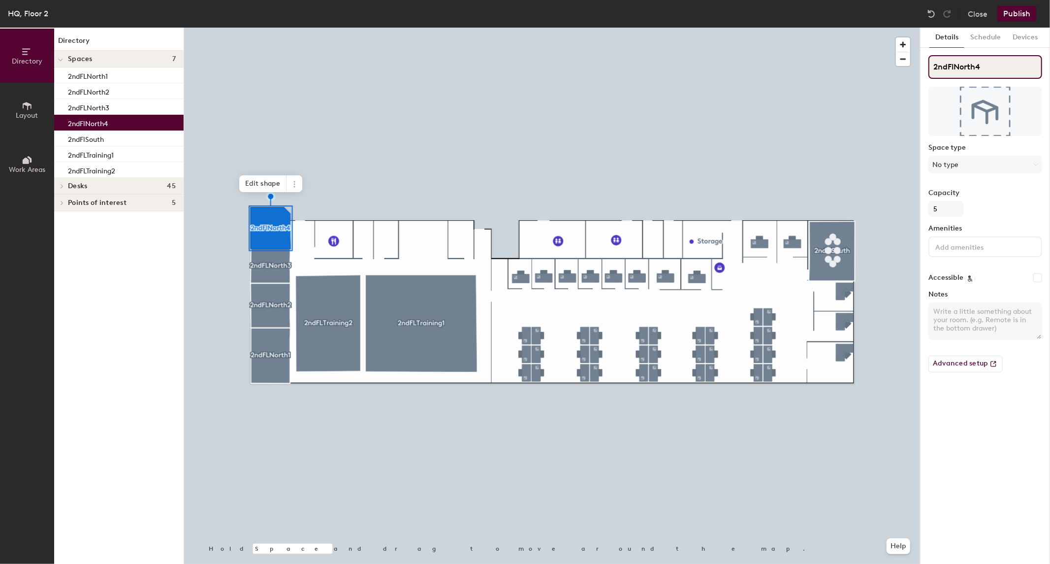
click at [954, 67] on input "2ndFlNorth4" at bounding box center [986, 67] width 114 height 24
type input "2ndFLNorth4"
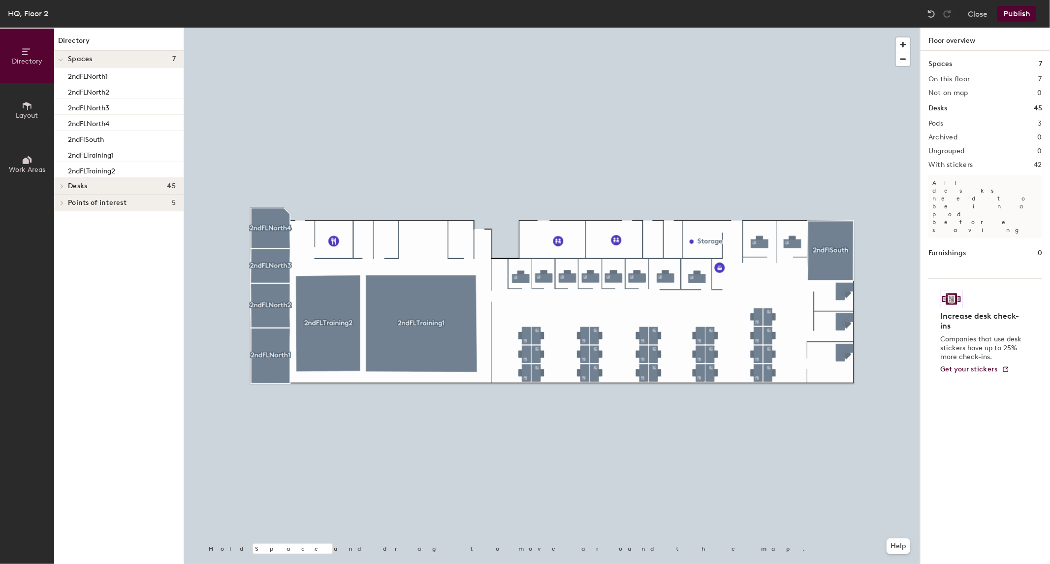
click at [1008, 8] on button "Publish" at bounding box center [1016, 14] width 39 height 16
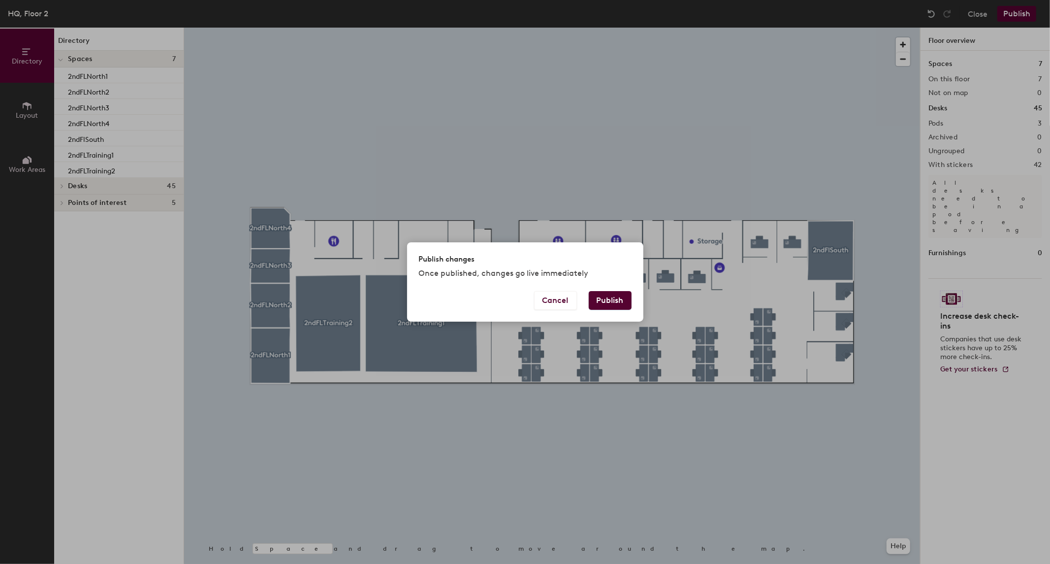
click at [608, 301] on button "Publish" at bounding box center [610, 300] width 43 height 19
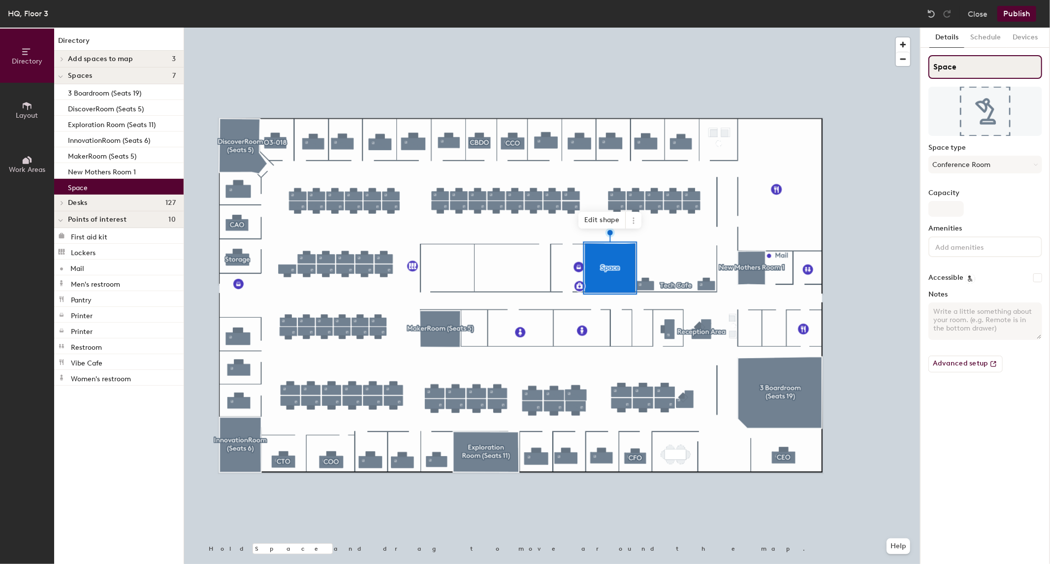
click at [889, 67] on div "Directory Layout Work Areas Directory Add spaces to map 3 3 Inspiration Room (S…" at bounding box center [525, 296] width 1050 height 536
click at [961, 65] on input "Space" at bounding box center [986, 67] width 114 height 24
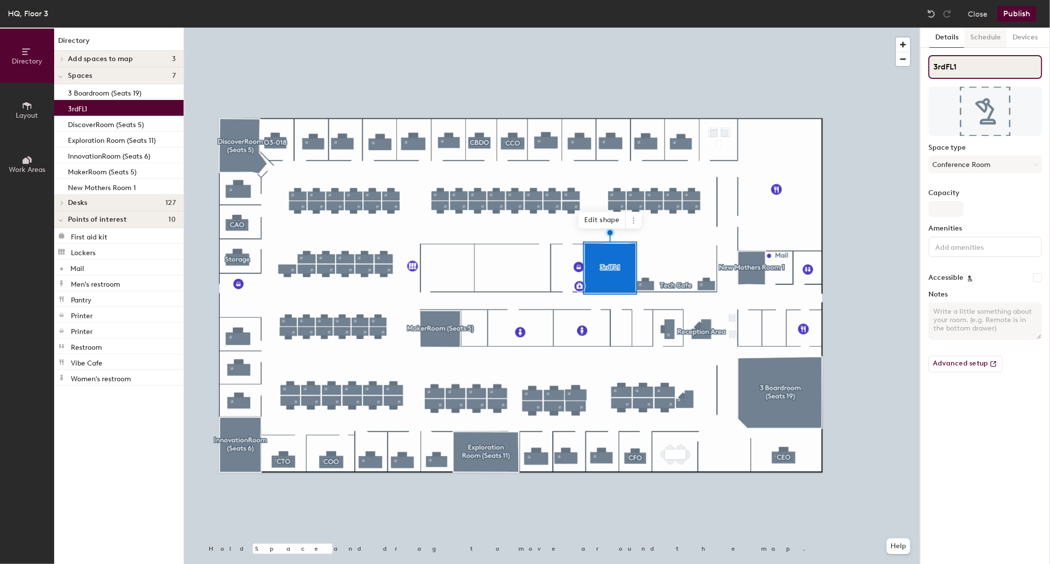
type input "3rdFL1"
click at [985, 40] on button "Schedule" at bounding box center [985, 38] width 42 height 20
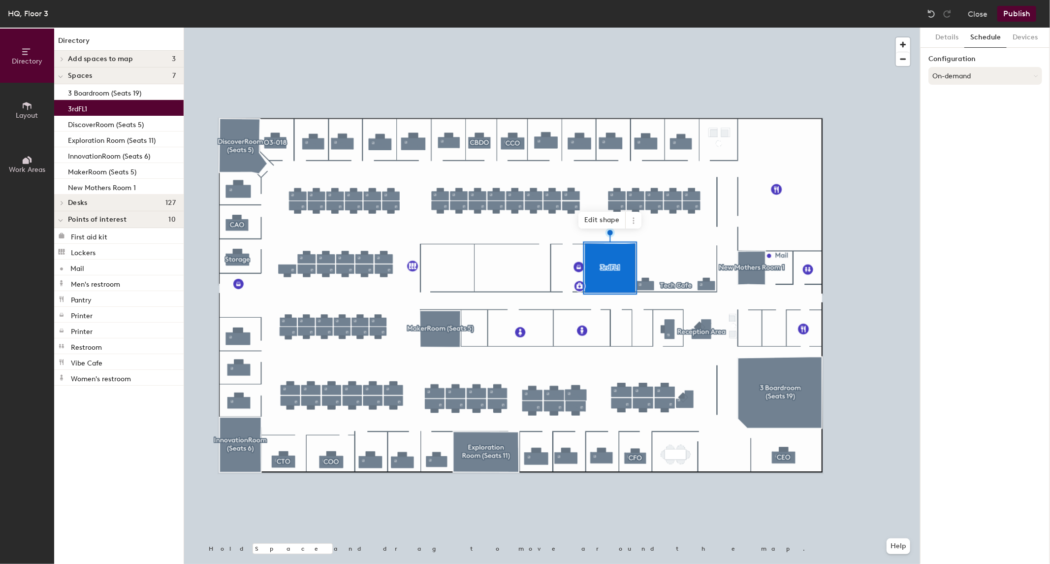
click at [975, 71] on button "On-demand" at bounding box center [986, 76] width 114 height 18
click at [957, 114] on div "Scheduled" at bounding box center [985, 115] width 113 height 15
click at [970, 90] on button "Select account" at bounding box center [986, 98] width 114 height 18
click at [946, 138] on div "Microsoft 365" at bounding box center [985, 136] width 113 height 15
click at [954, 258] on div "Details Schedule Devices Configuration Scheduled Microsoft 365 Calendar" at bounding box center [985, 296] width 129 height 536
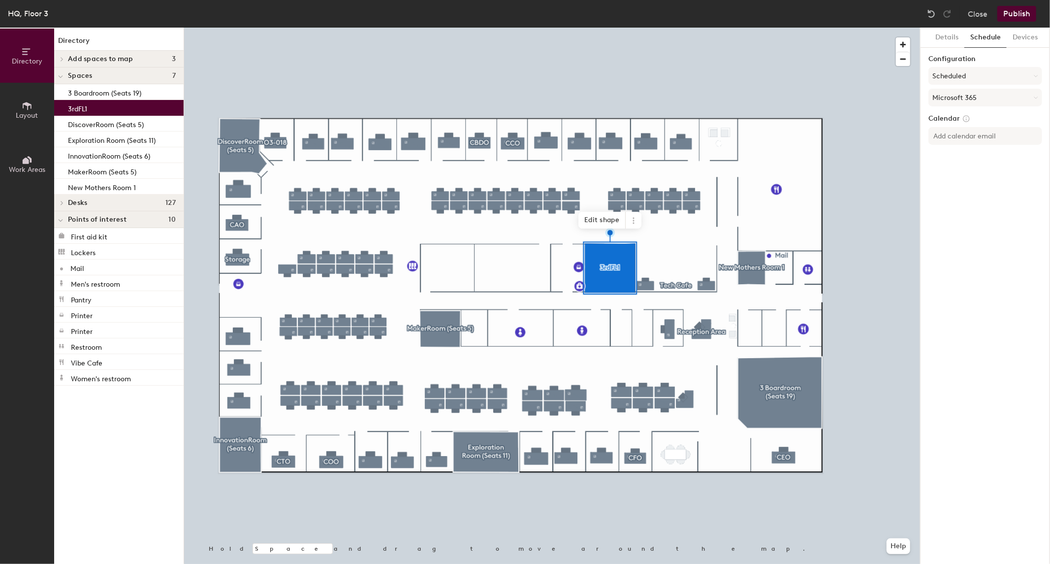
click at [1020, 16] on button "Publish" at bounding box center [1016, 14] width 39 height 16
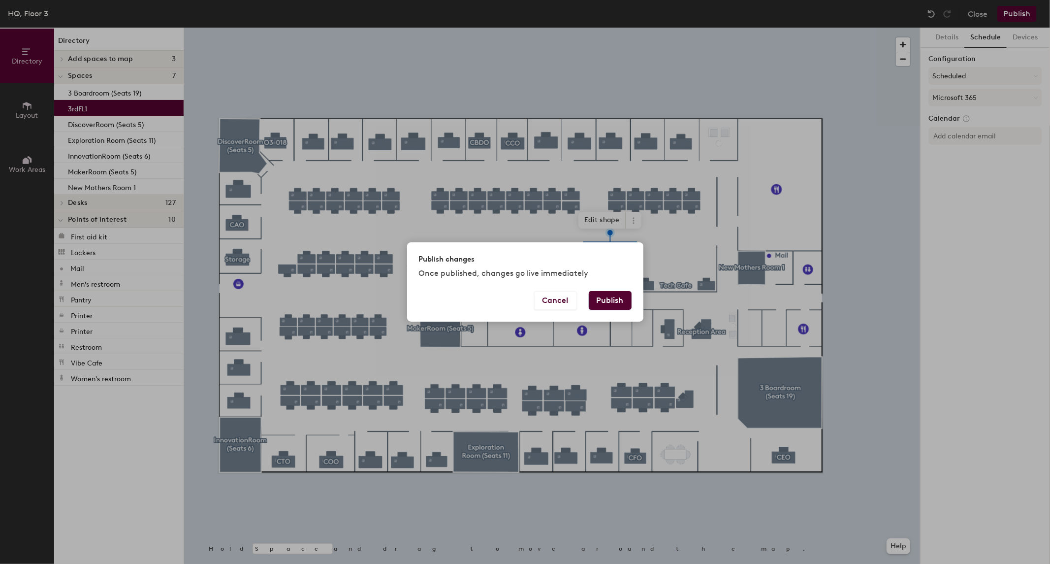
click at [613, 291] on button "Publish" at bounding box center [610, 300] width 43 height 19
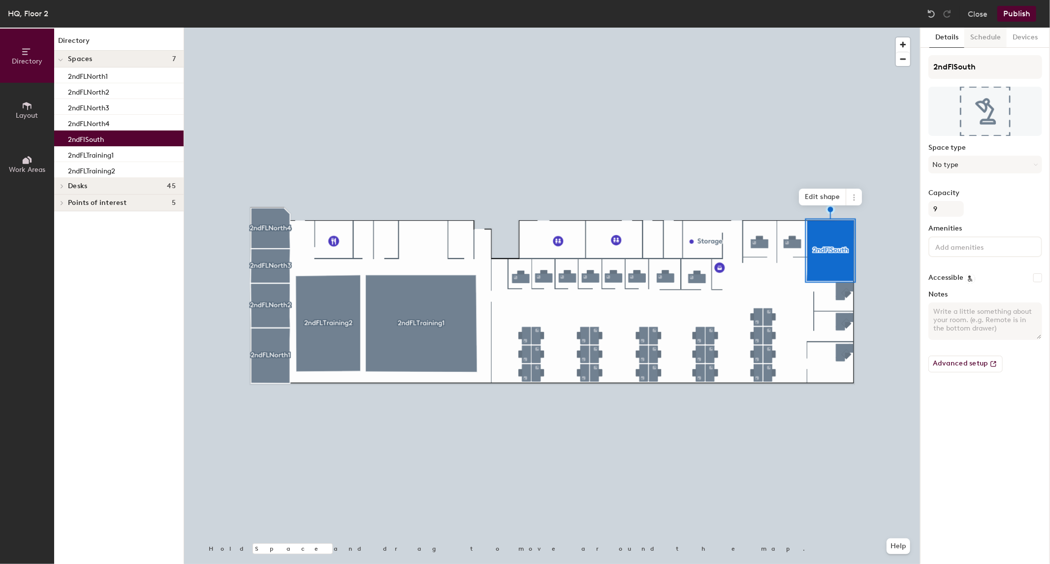
click at [973, 42] on button "Schedule" at bounding box center [985, 38] width 42 height 20
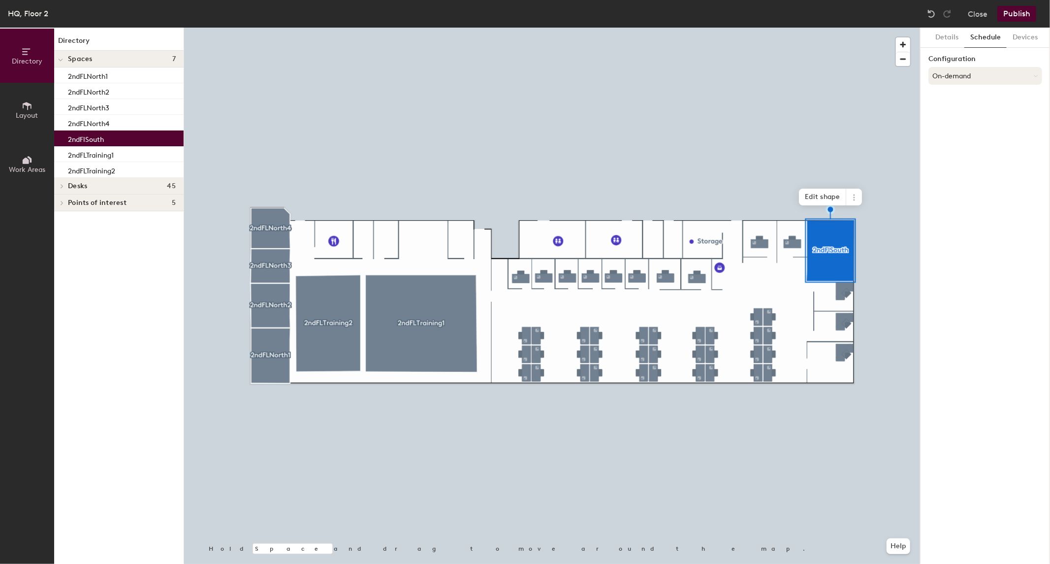
click at [961, 73] on button "On-demand" at bounding box center [986, 76] width 114 height 18
click at [954, 114] on div "Scheduled" at bounding box center [985, 115] width 113 height 15
click at [957, 100] on button "Select account" at bounding box center [986, 98] width 114 height 18
click at [956, 136] on div "Microsoft 365" at bounding box center [985, 136] width 113 height 15
click at [1021, 21] on button "Publish" at bounding box center [1016, 14] width 39 height 16
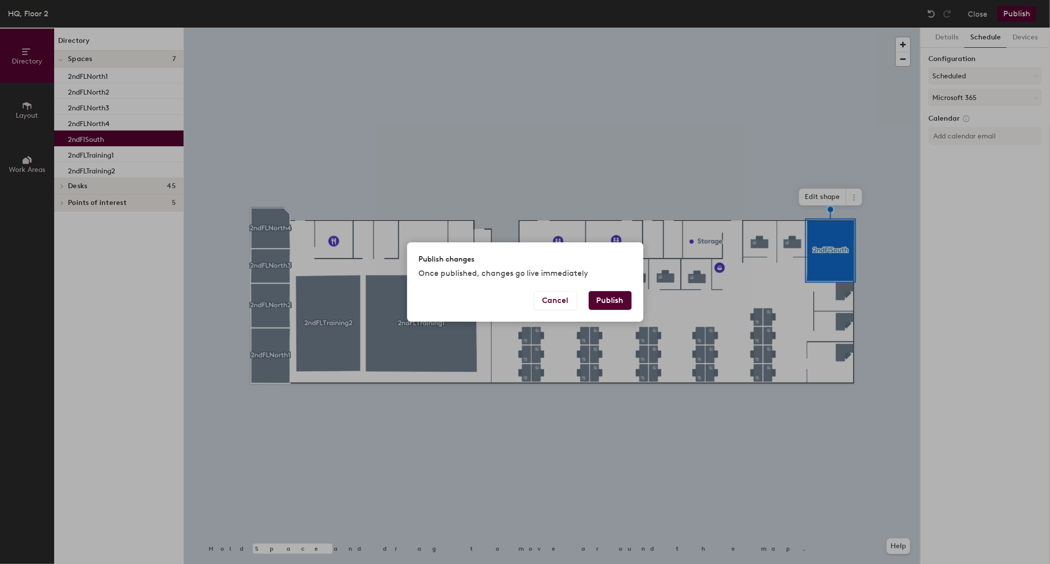
click at [606, 303] on button "Publish" at bounding box center [610, 300] width 43 height 19
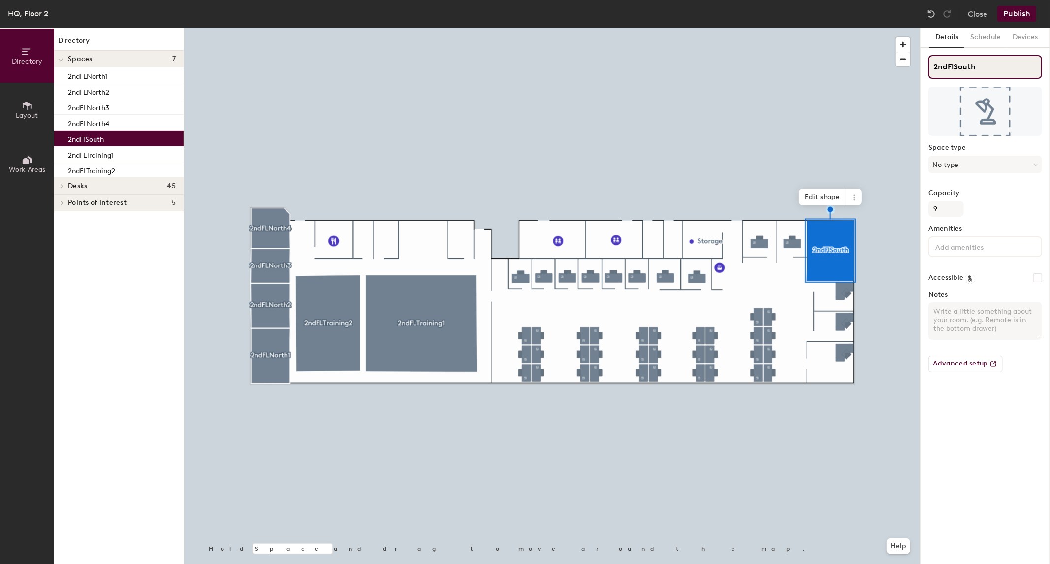
click at [953, 64] on input "2ndFlSouth" at bounding box center [986, 67] width 114 height 24
type input "2ndFLSouth"
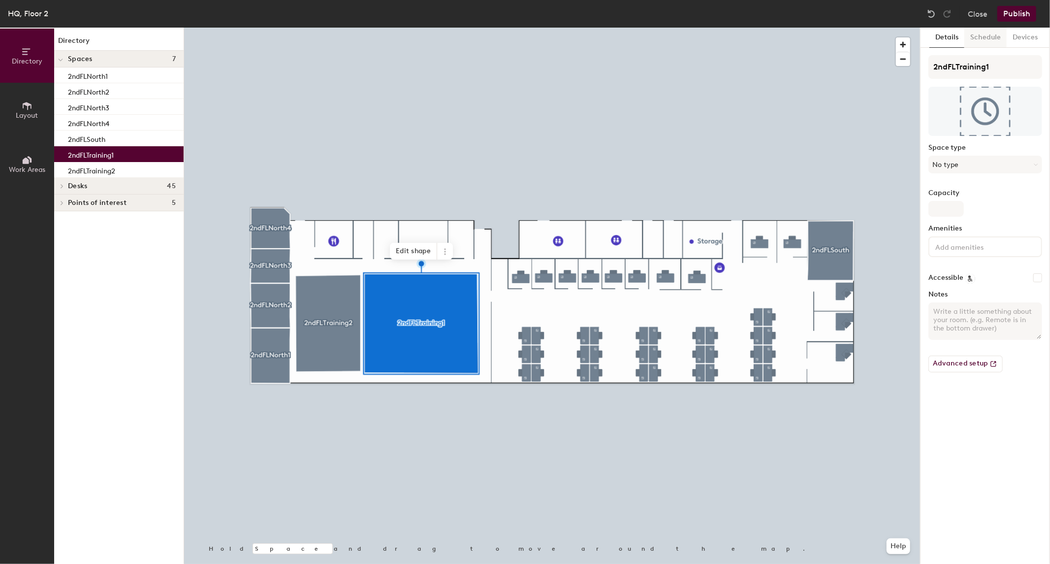
drag, startPoint x: 970, startPoint y: 32, endPoint x: 976, endPoint y: 35, distance: 7.1
click at [971, 32] on button "Schedule" at bounding box center [985, 38] width 42 height 20
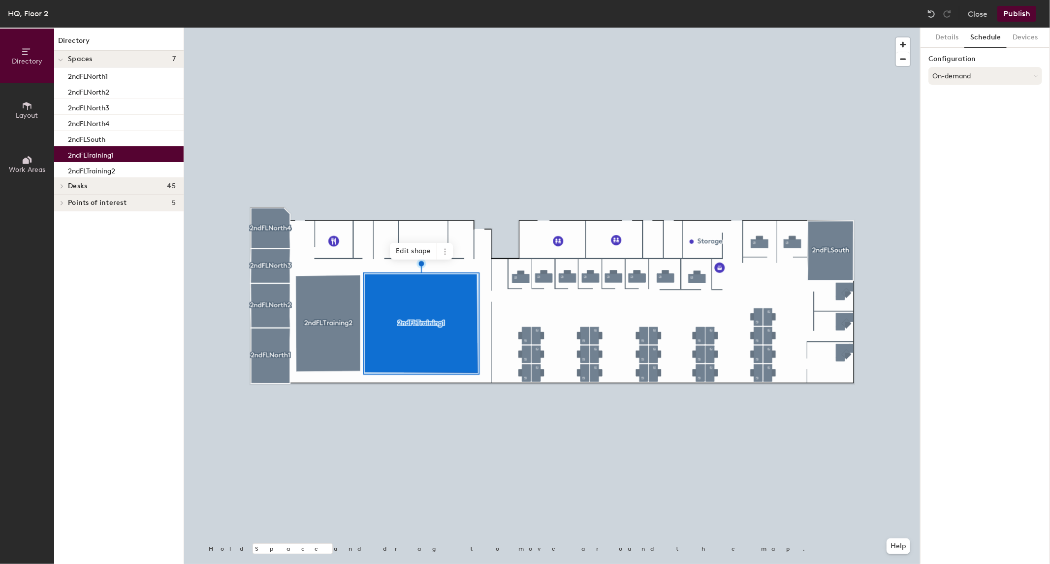
click at [975, 79] on button "On-demand" at bounding box center [986, 76] width 114 height 18
click at [957, 114] on div "Scheduled" at bounding box center [985, 115] width 113 height 15
click at [982, 104] on button "Select account" at bounding box center [986, 98] width 114 height 18
click at [959, 138] on div "Microsoft 365" at bounding box center [985, 136] width 113 height 15
click at [954, 194] on div "Details Schedule Devices Configuration Scheduled Microsoft 365 Calendar" at bounding box center [985, 296] width 129 height 536
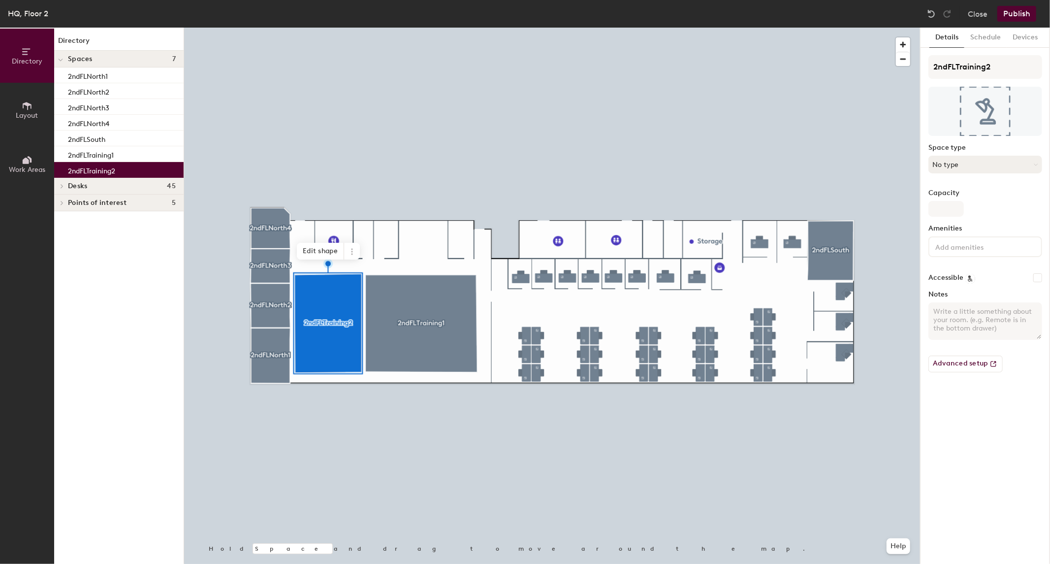
click at [974, 160] on button "No type" at bounding box center [986, 165] width 114 height 18
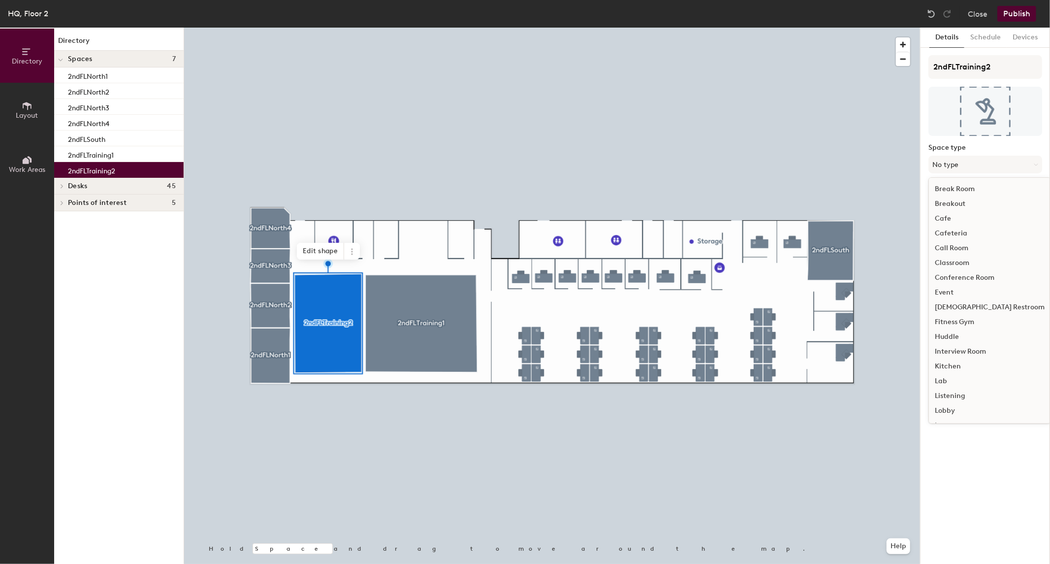
click at [971, 276] on div "Conference Room" at bounding box center [990, 277] width 122 height 15
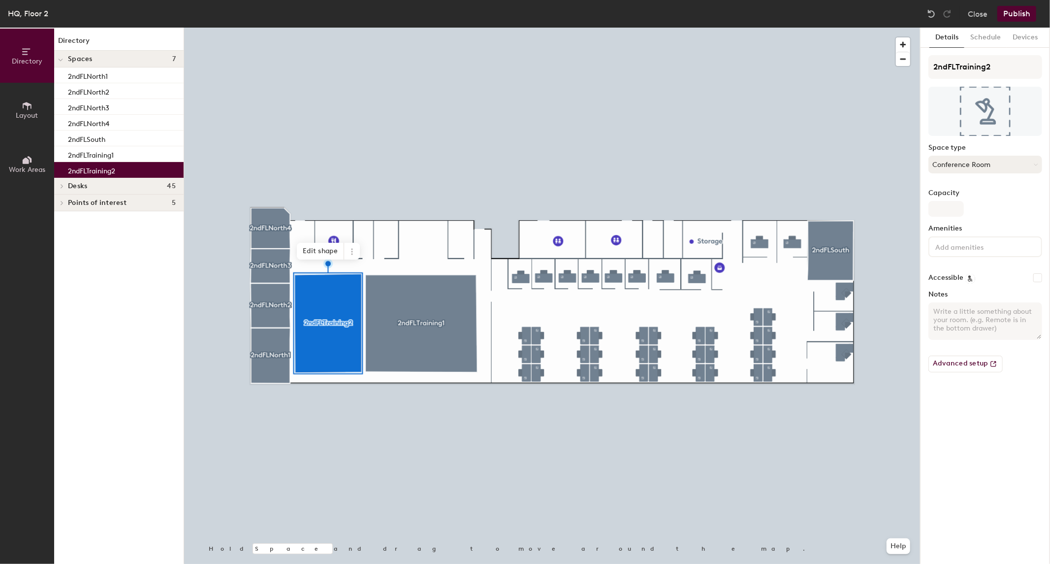
click at [976, 166] on button "Conference Room" at bounding box center [986, 165] width 114 height 18
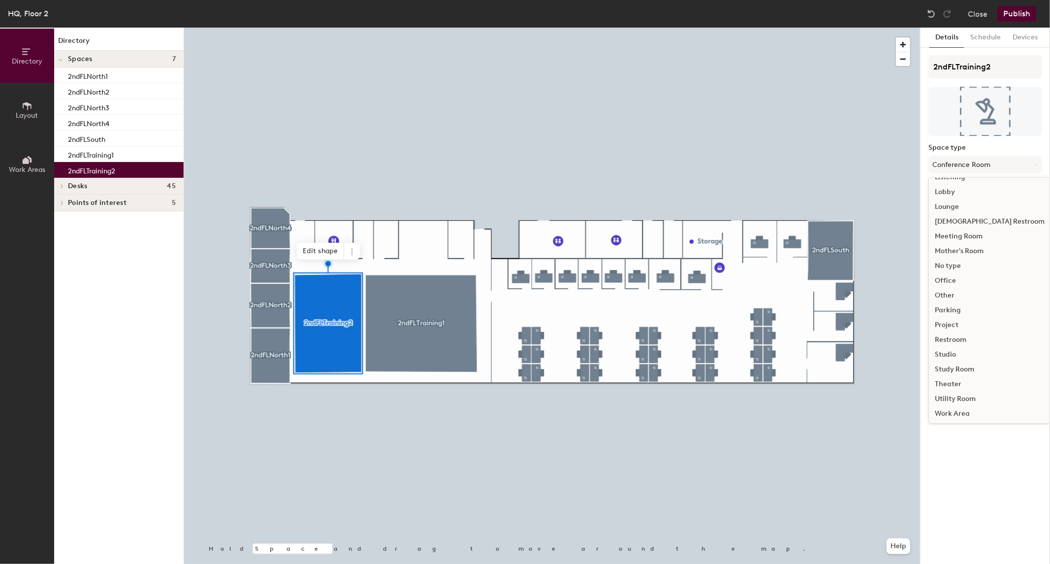
scroll to position [220, 0]
click at [961, 292] on div "Other" at bounding box center [990, 294] width 122 height 15
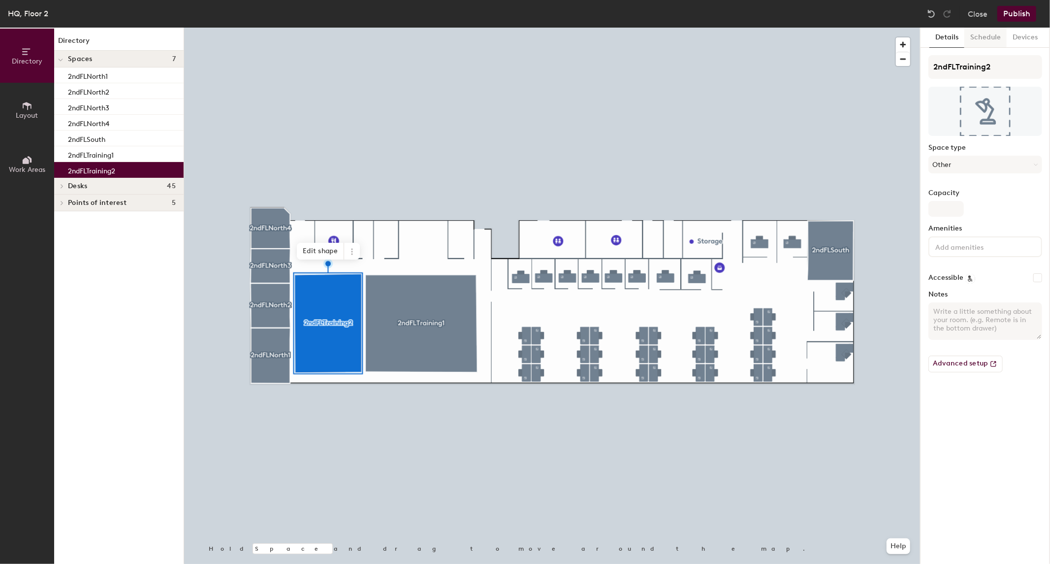
click at [978, 39] on button "Schedule" at bounding box center [985, 38] width 42 height 20
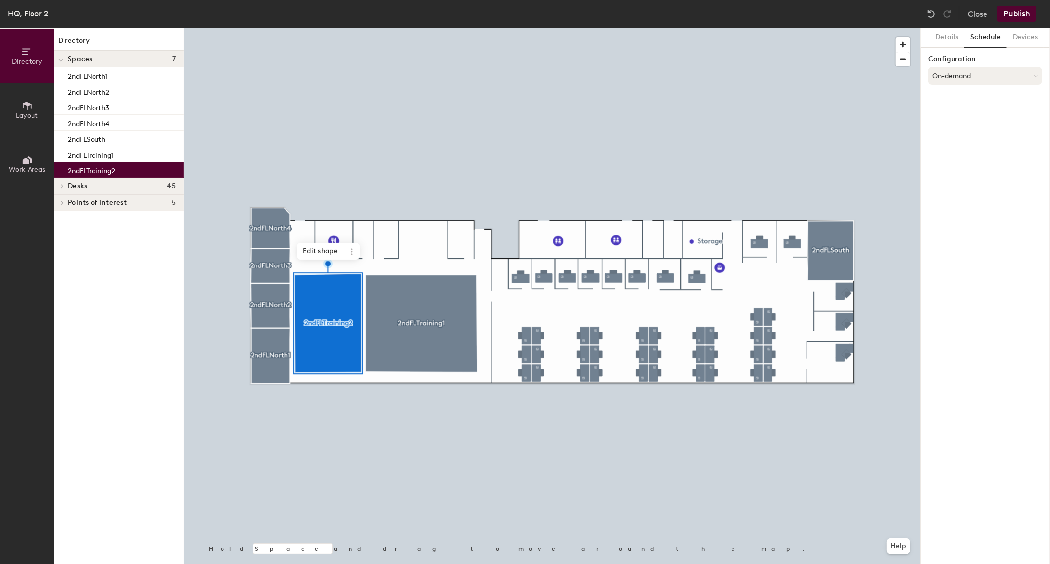
click at [970, 81] on button "On-demand" at bounding box center [986, 76] width 114 height 18
click at [965, 114] on div "Scheduled" at bounding box center [985, 115] width 113 height 15
click at [957, 97] on button "Select account" at bounding box center [986, 98] width 114 height 18
click at [961, 138] on div "Microsoft 365" at bounding box center [985, 136] width 113 height 15
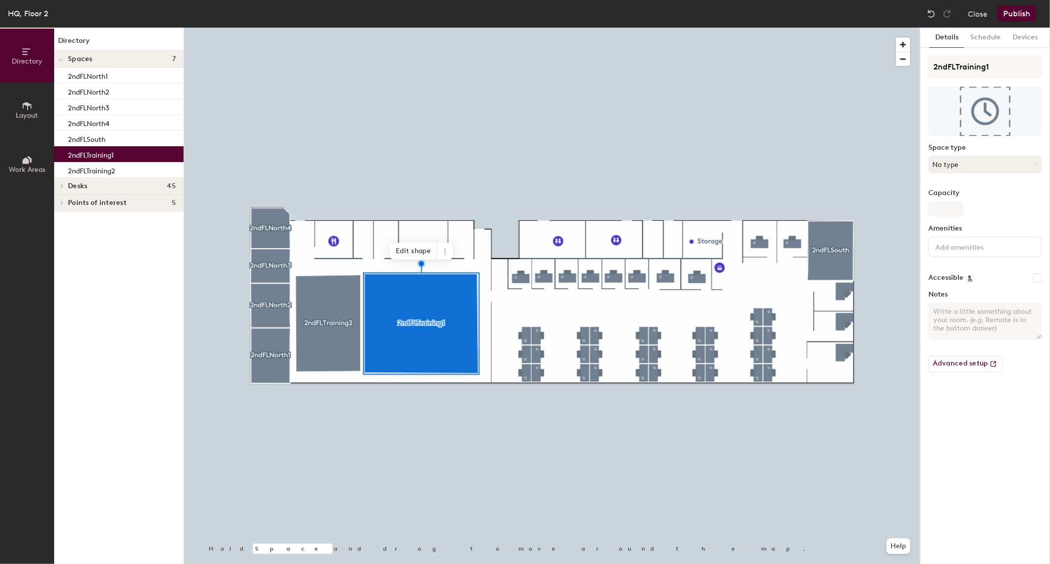
click at [991, 160] on button "No type" at bounding box center [986, 165] width 114 height 18
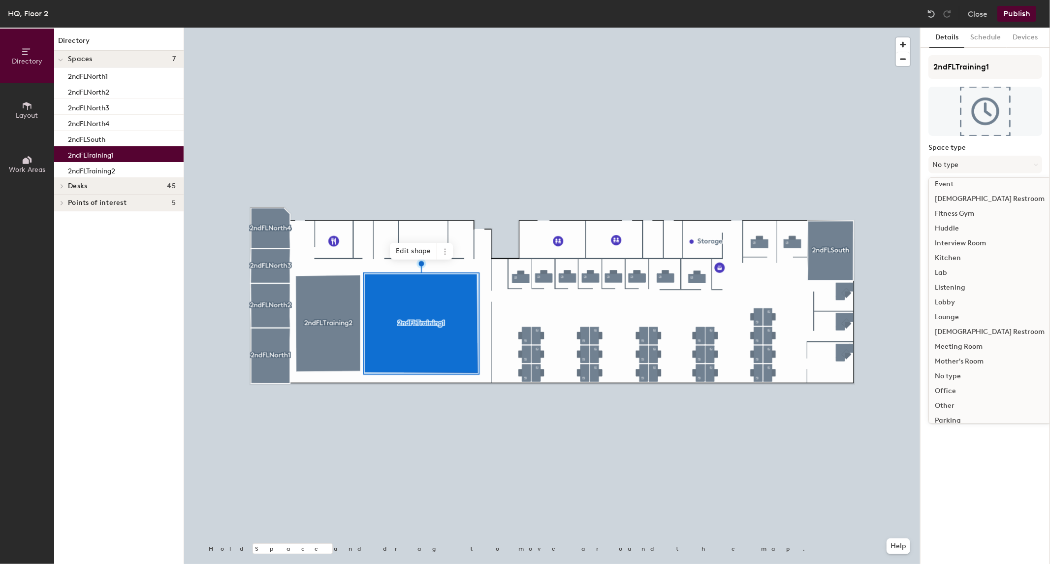
scroll to position [109, 0]
click at [959, 389] on div "Office" at bounding box center [990, 390] width 122 height 15
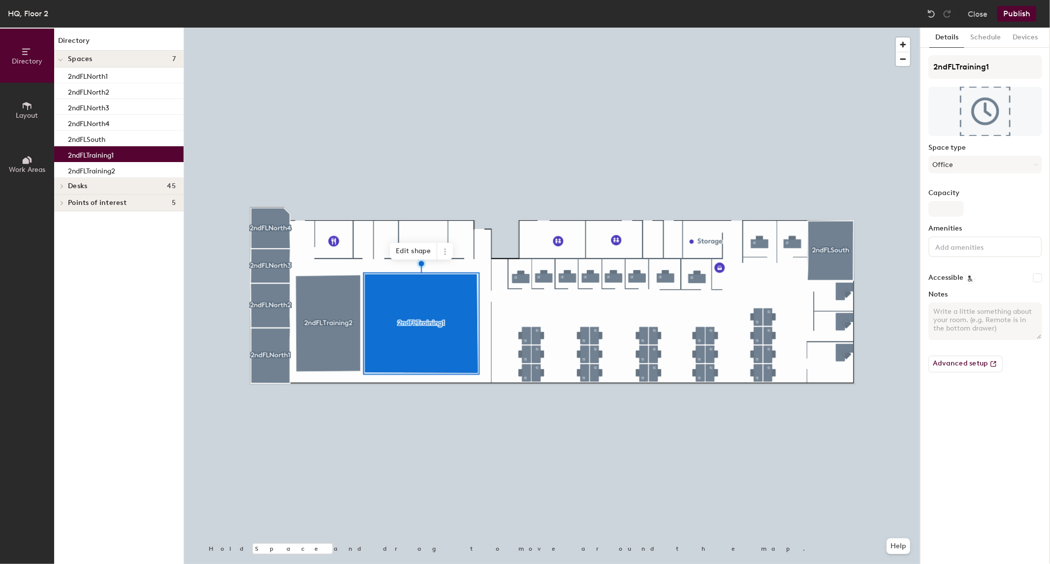
click at [983, 27] on div "HQ, Floor 2 Close Publish" at bounding box center [525, 14] width 1050 height 28
click at [983, 36] on button "Schedule" at bounding box center [985, 38] width 42 height 20
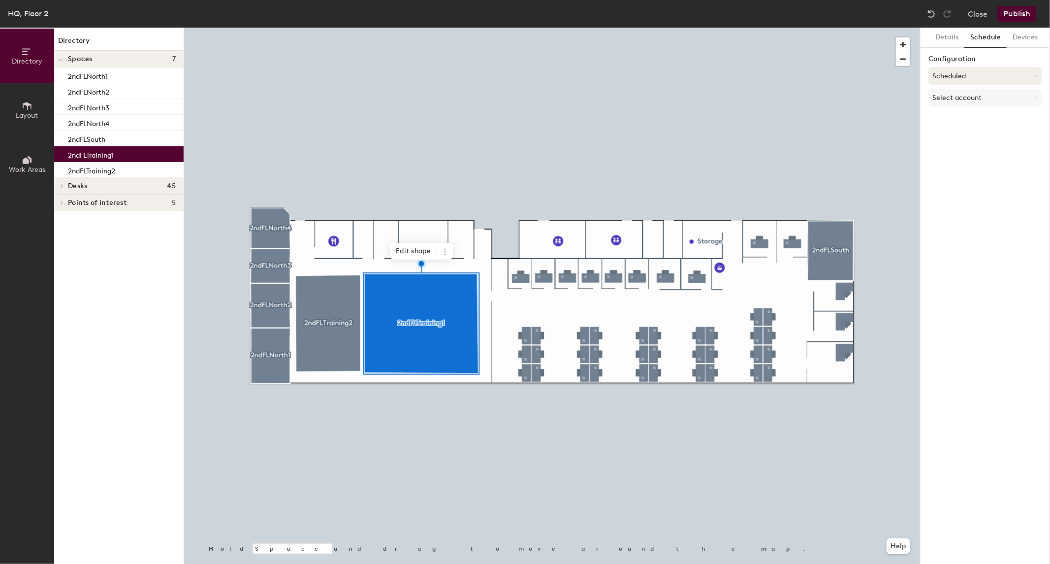
click at [960, 73] on button "Scheduled" at bounding box center [986, 76] width 114 height 18
click at [953, 97] on button "Select account" at bounding box center [986, 98] width 114 height 18
click at [948, 138] on div "Microsoft 365" at bounding box center [985, 136] width 113 height 15
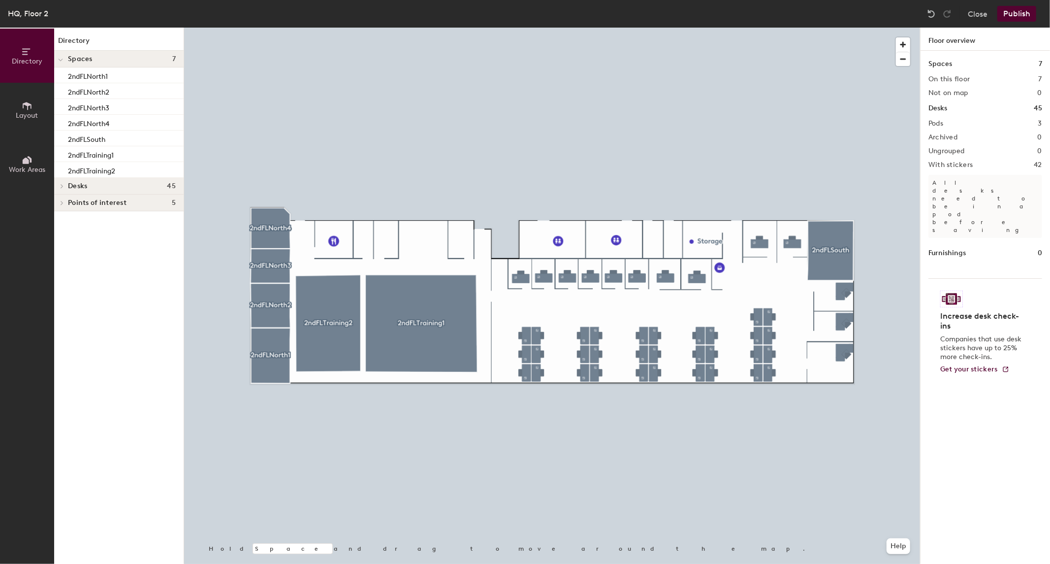
click at [1006, 17] on button "Publish" at bounding box center [1016, 14] width 39 height 16
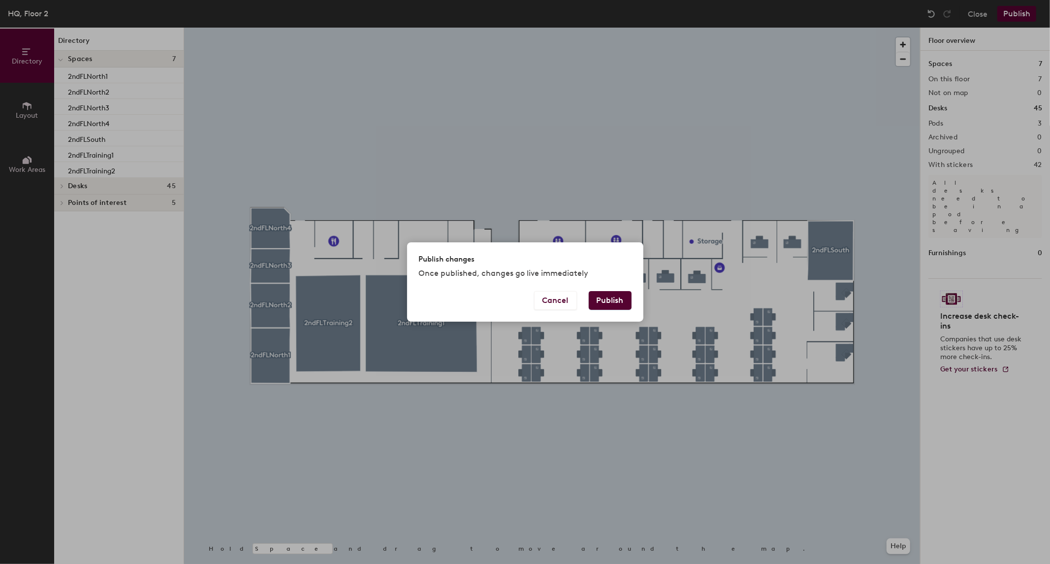
click at [626, 295] on button "Publish" at bounding box center [610, 300] width 43 height 19
